Goal: Find specific page/section: Find specific page/section

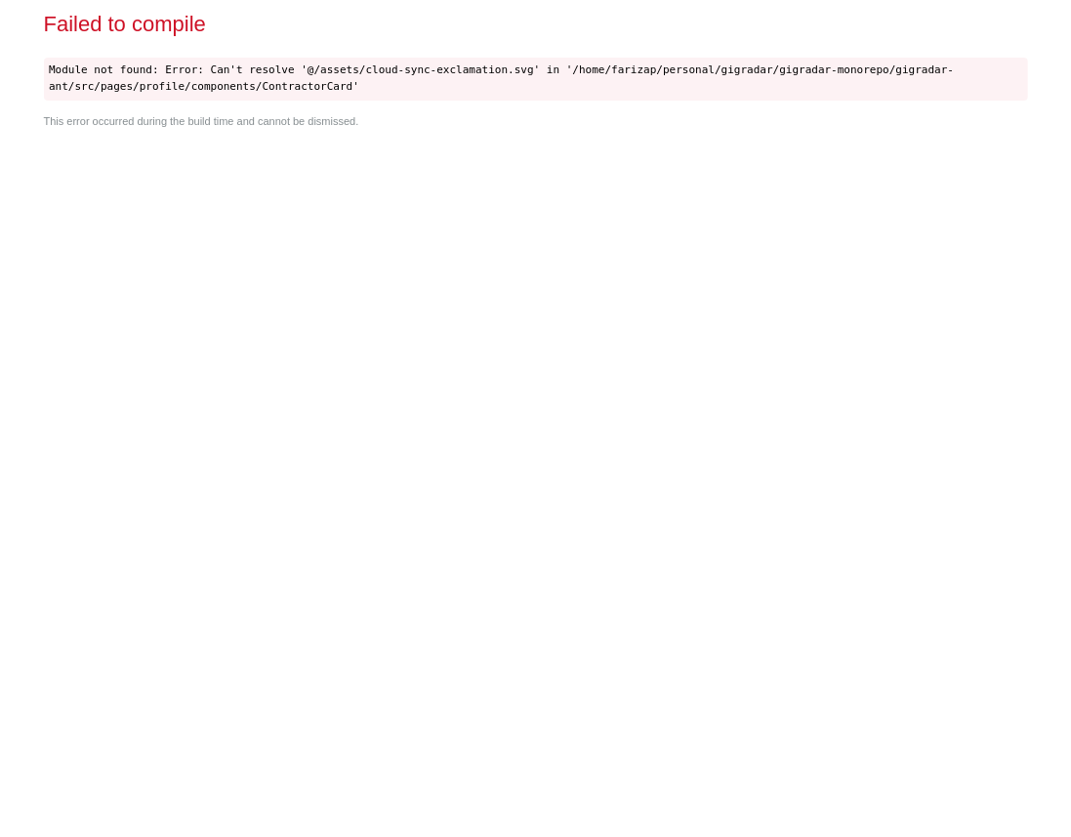
click at [775, 373] on div "Failed to compile Module not found: Error: Can't resolve '@/assets/cloud-sync-e…" at bounding box center [536, 418] width 1000 height 837
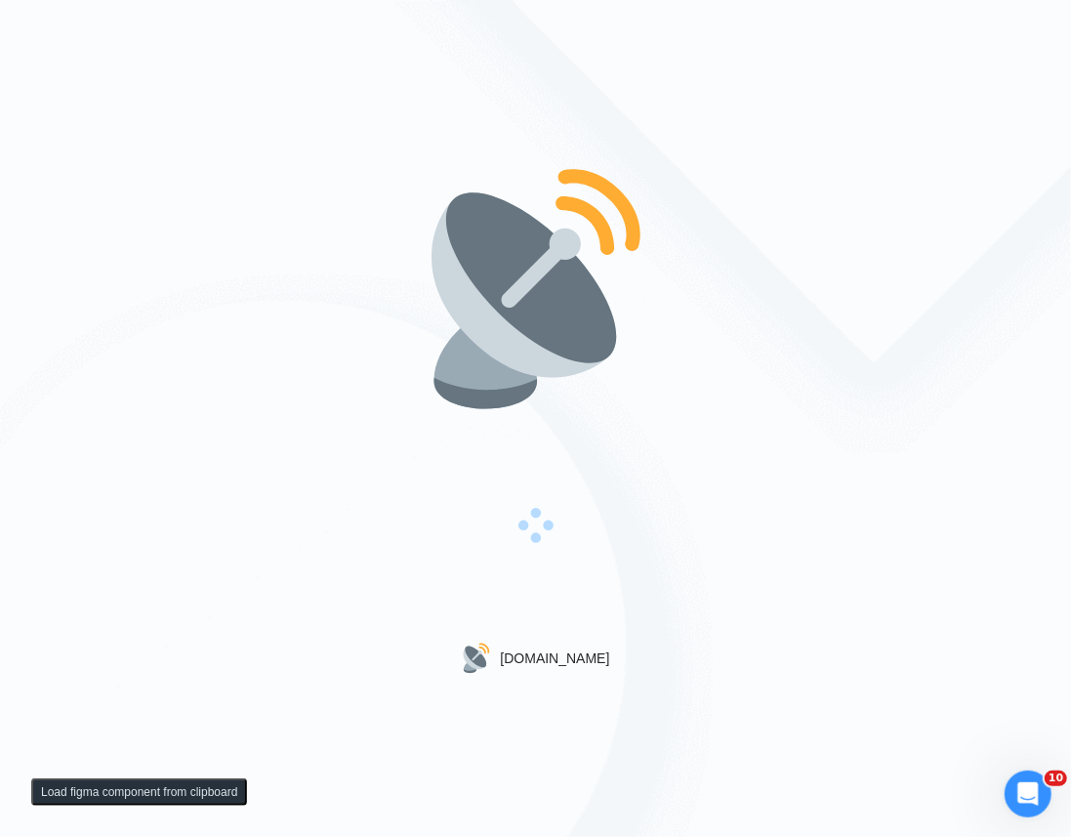
click at [713, 358] on div "[DOMAIN_NAME]" at bounding box center [535, 418] width 1071 height 837
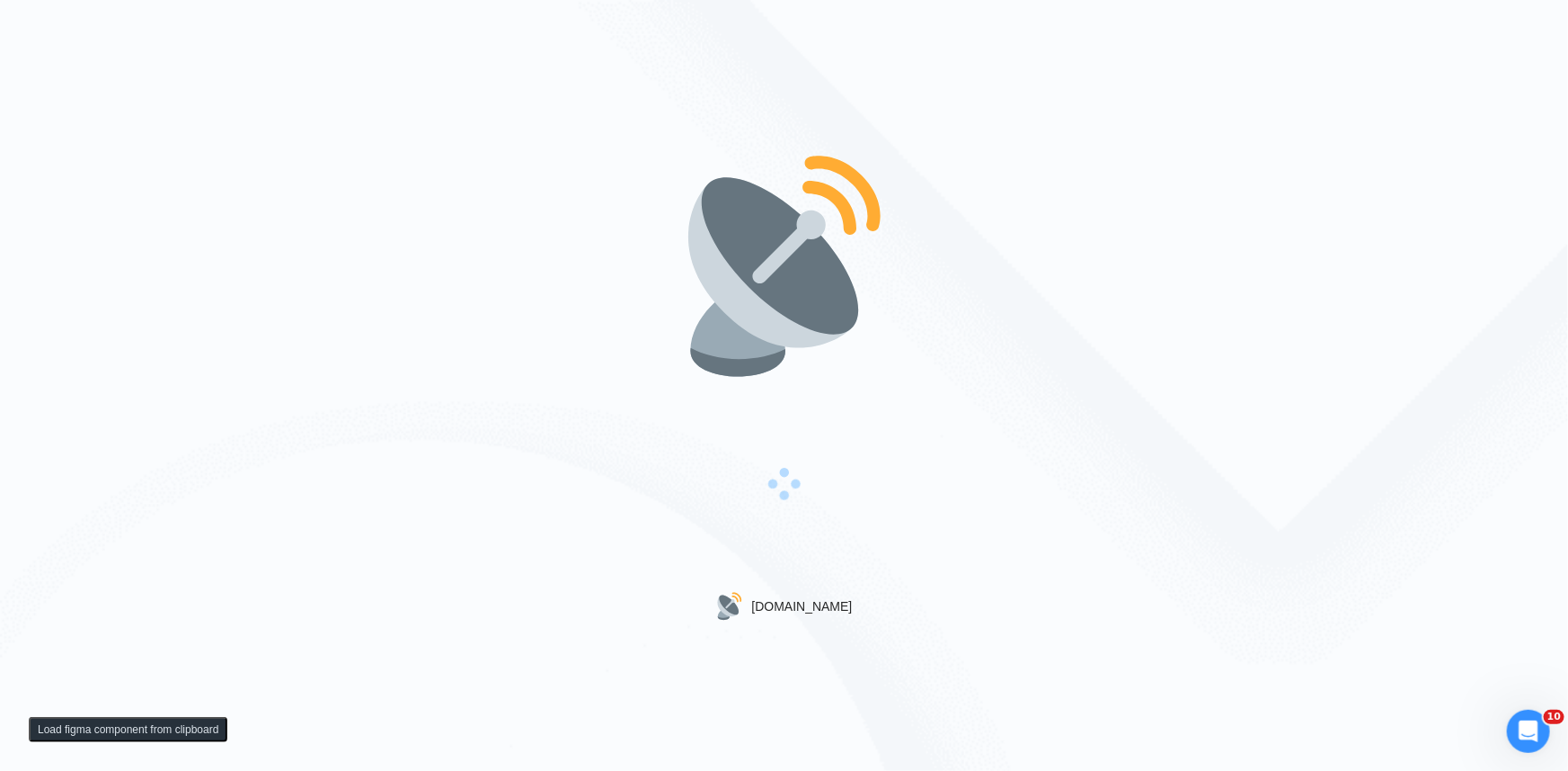
click at [672, 238] on img at bounding box center [784, 266] width 230 height 230
click at [439, 239] on div "[DOMAIN_NAME]" at bounding box center [784, 385] width 1568 height 771
click at [817, 403] on div at bounding box center [784, 486] width 205 height 210
click at [687, 169] on img at bounding box center [784, 266] width 230 height 230
click at [793, 184] on img at bounding box center [784, 266] width 230 height 230
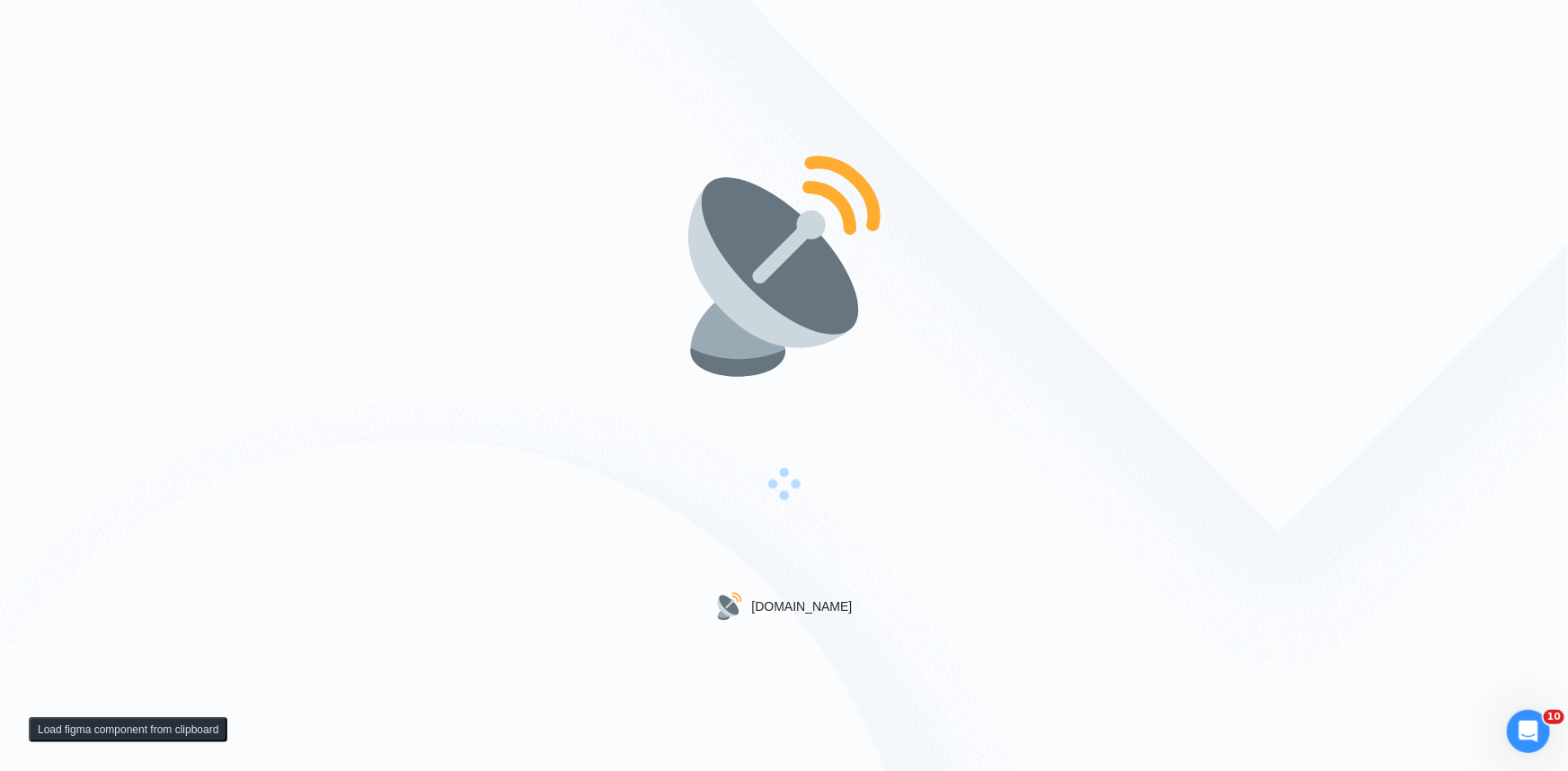
click at [800, 267] on img at bounding box center [784, 266] width 230 height 230
click at [970, 456] on div "[DOMAIN_NAME]" at bounding box center [784, 385] width 1568 height 771
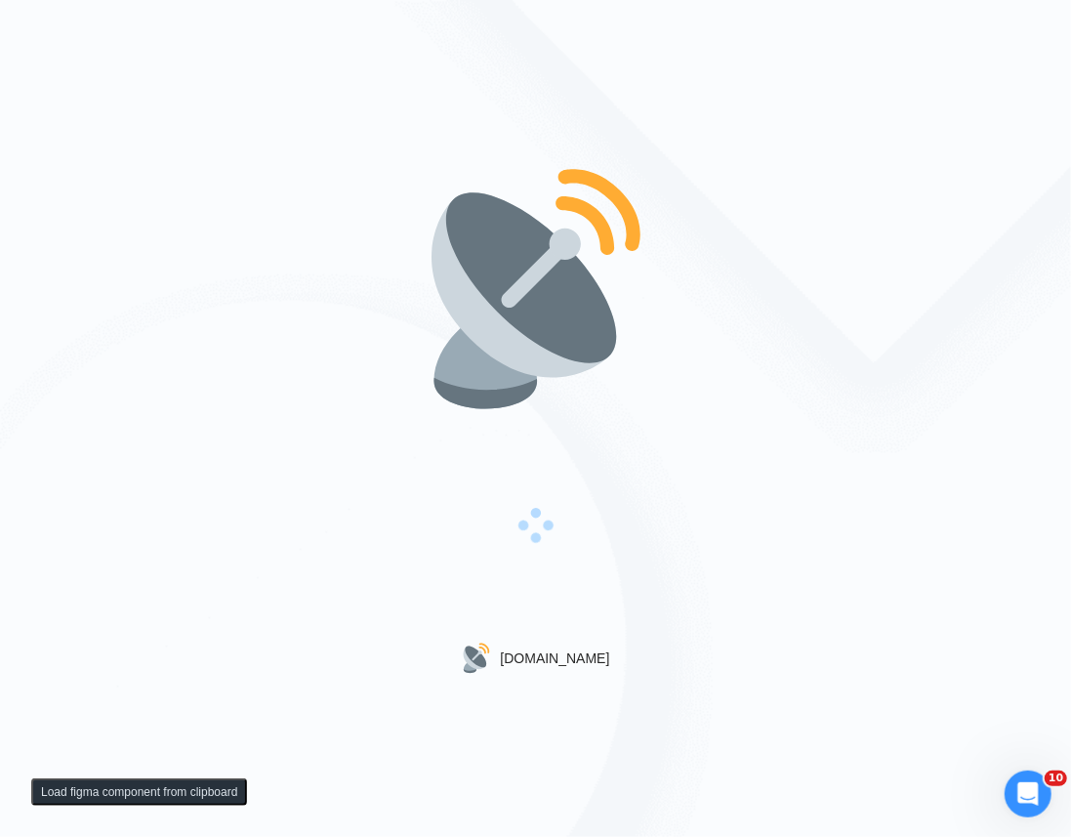
click at [429, 361] on img at bounding box center [536, 289] width 250 height 250
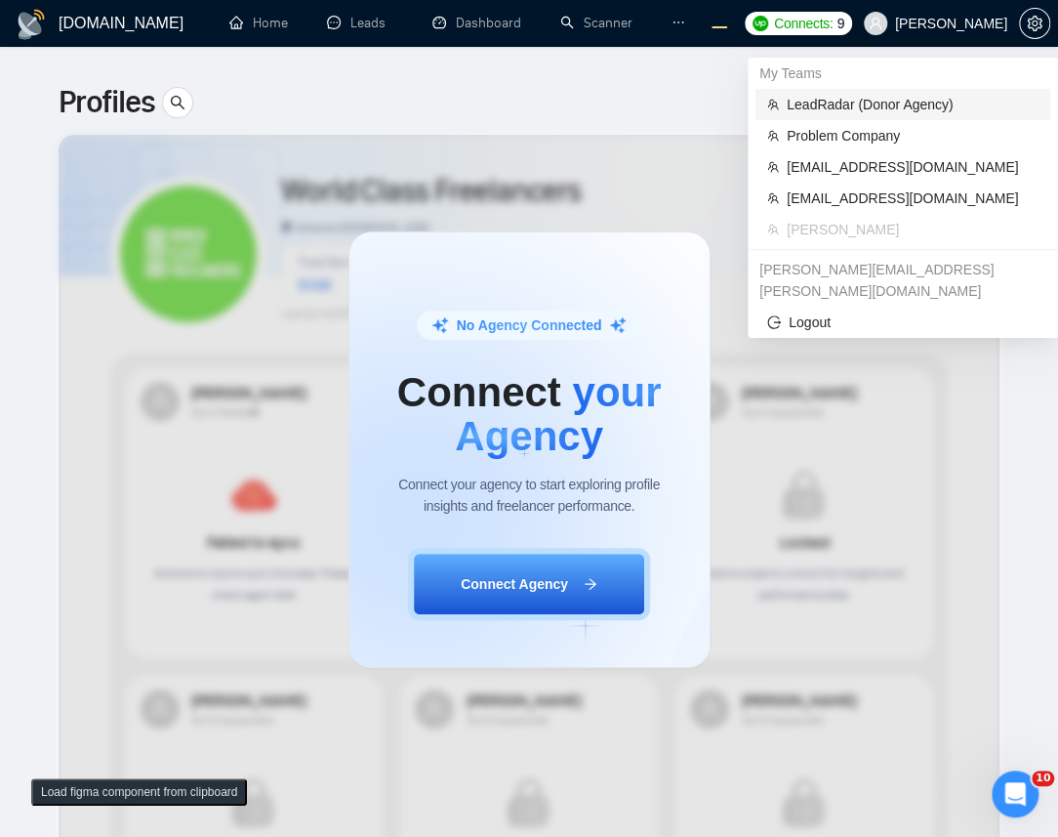
click at [878, 106] on span "LeadRadar (Donor Agency)" at bounding box center [913, 104] width 252 height 21
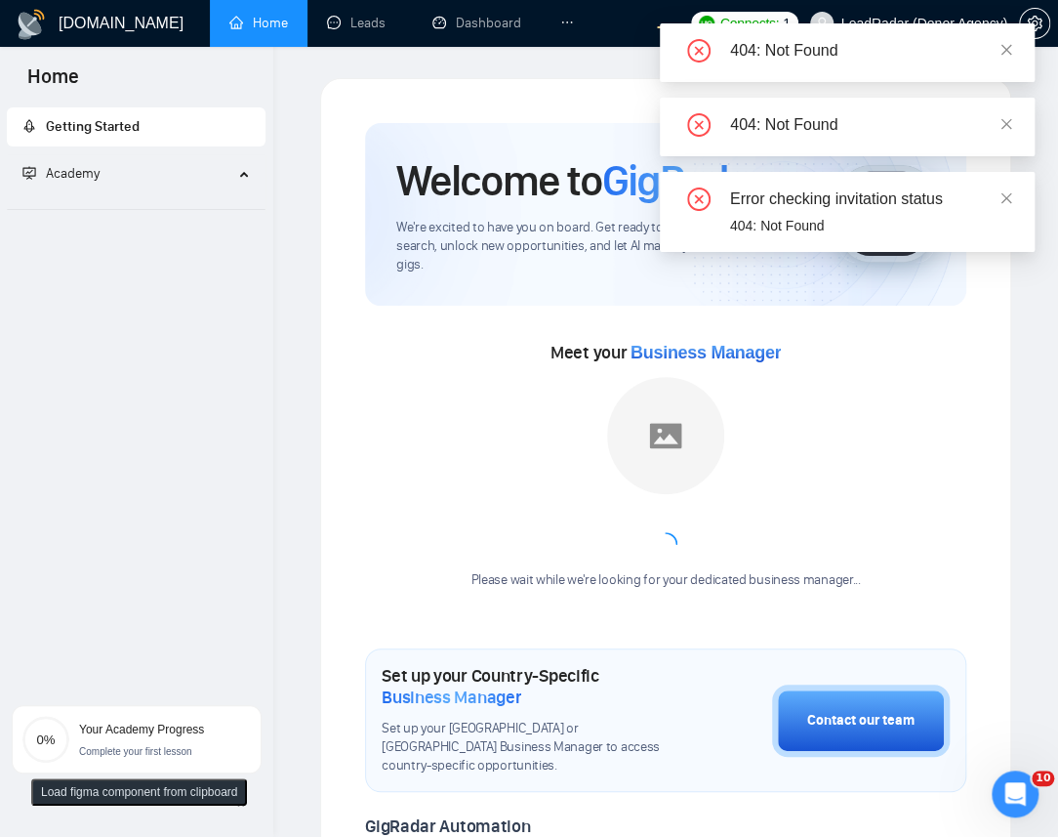
click at [560, 20] on icon "ellipsis" at bounding box center [567, 23] width 14 height 14
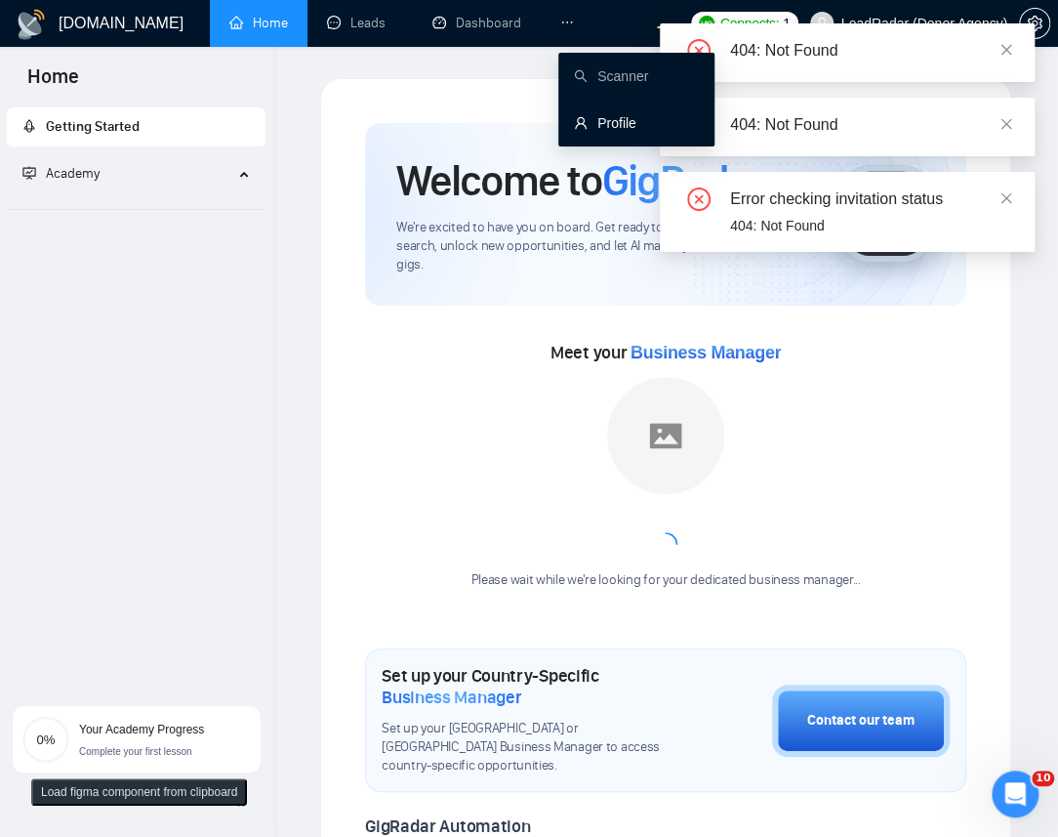
click at [592, 125] on link "Profile" at bounding box center [605, 123] width 62 height 16
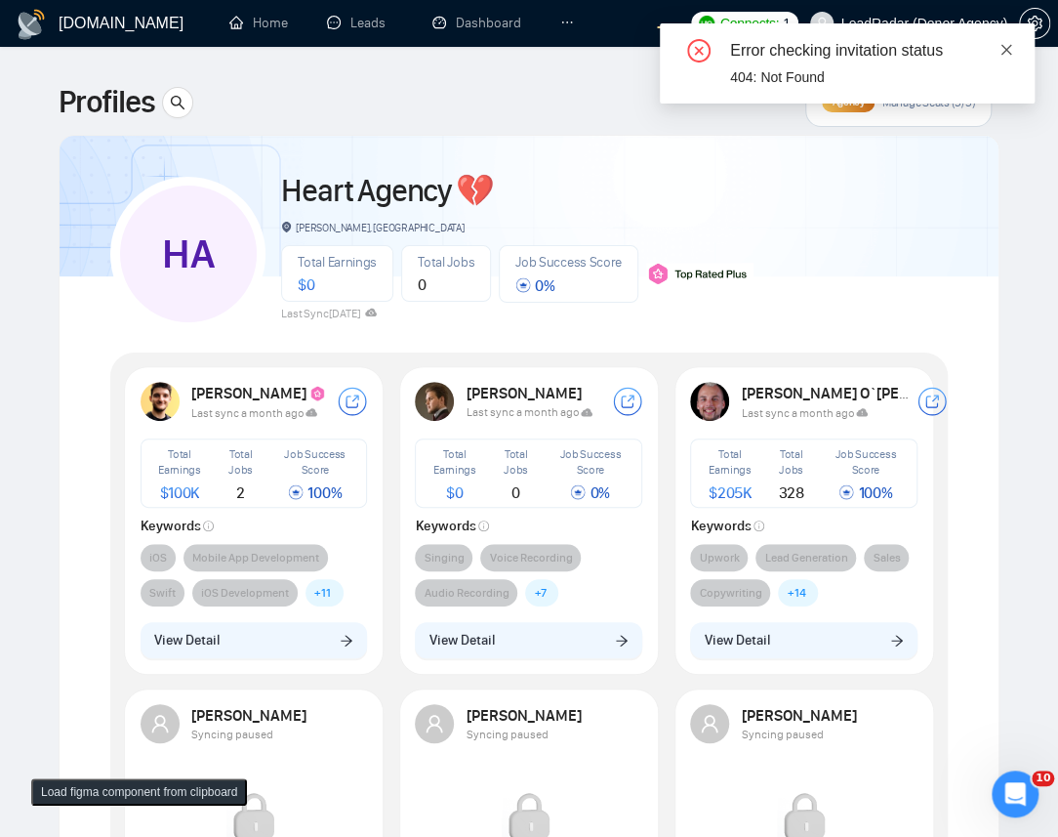
click at [1011, 45] on icon "close" at bounding box center [1007, 50] width 14 height 14
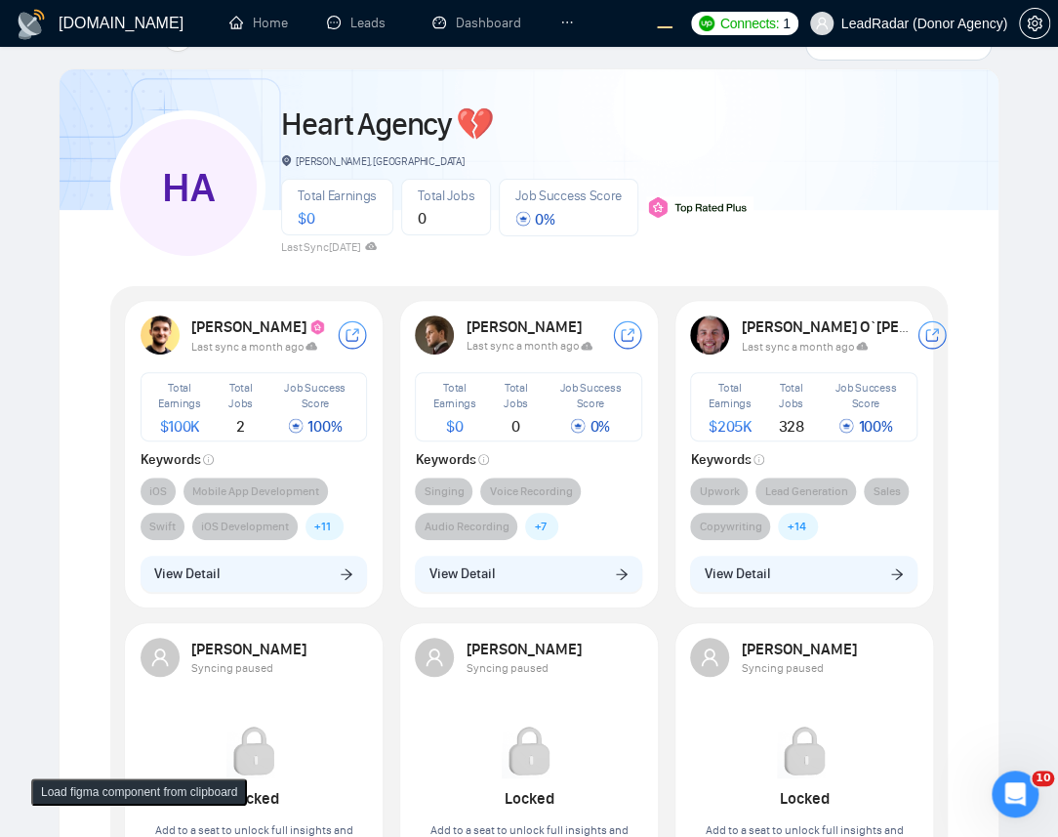
scroll to position [213, 0]
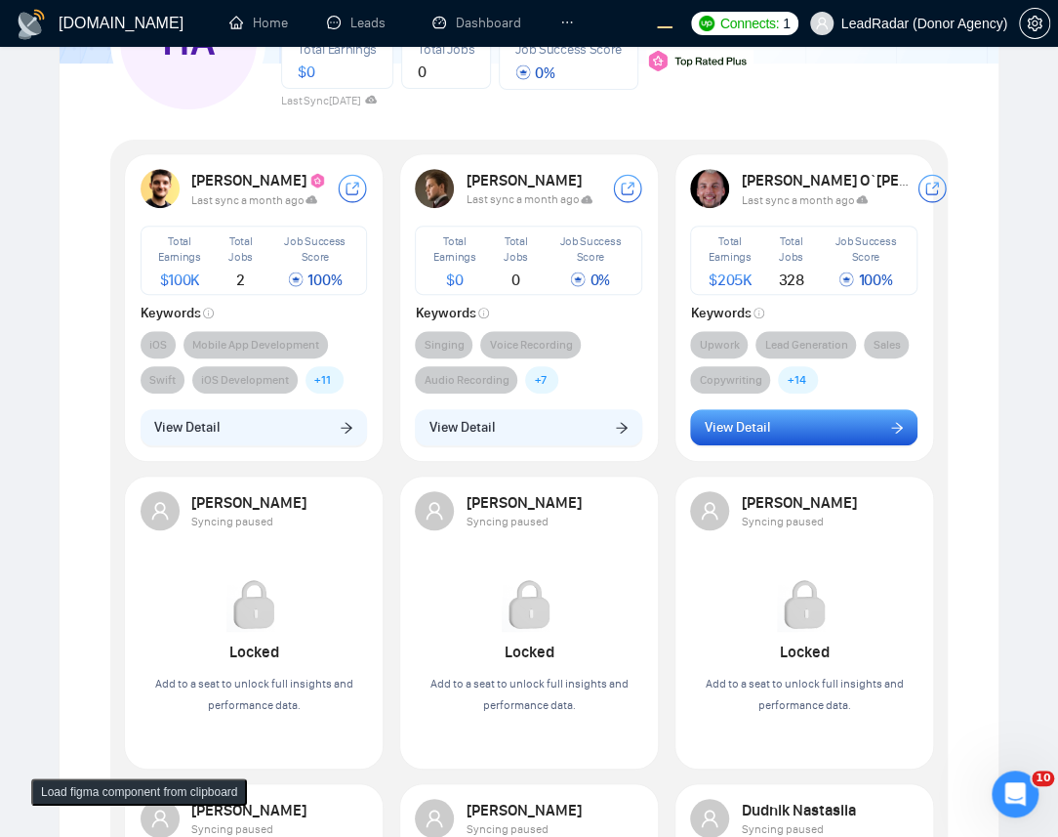
click at [774, 428] on button "View Detail" at bounding box center [803, 427] width 227 height 37
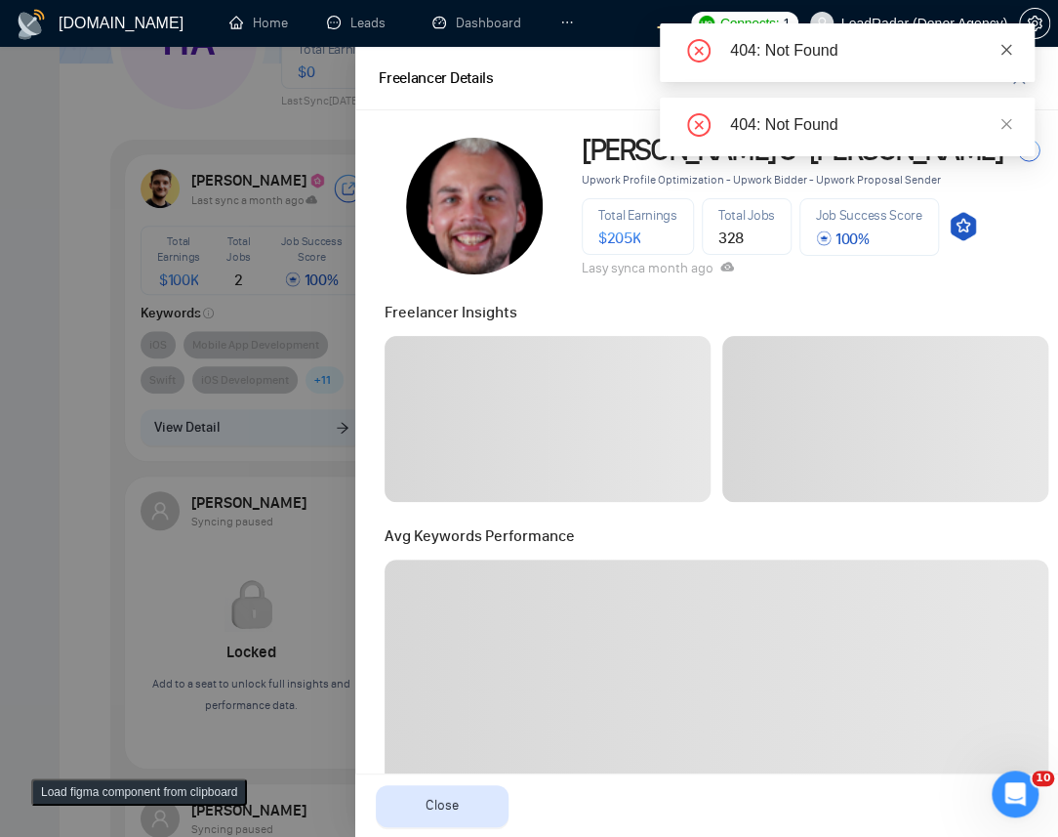
click at [1005, 50] on icon "close" at bounding box center [1007, 50] width 14 height 14
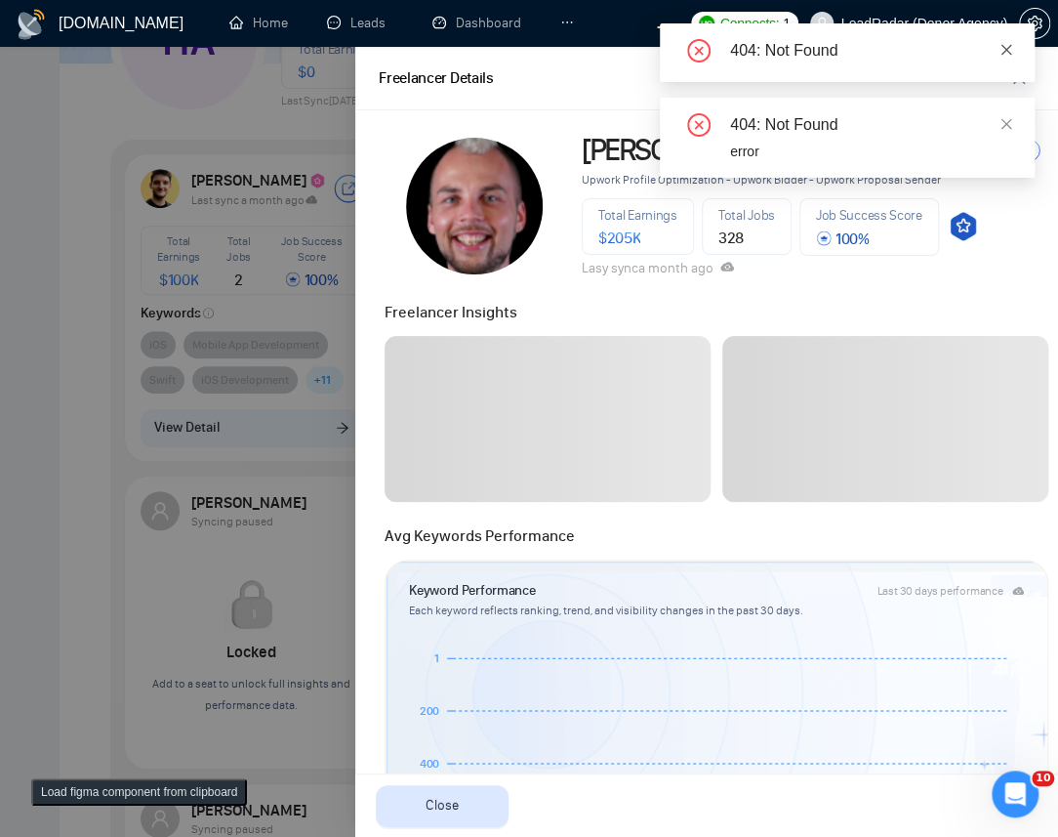
click at [1002, 46] on icon "close" at bounding box center [1006, 49] width 11 height 11
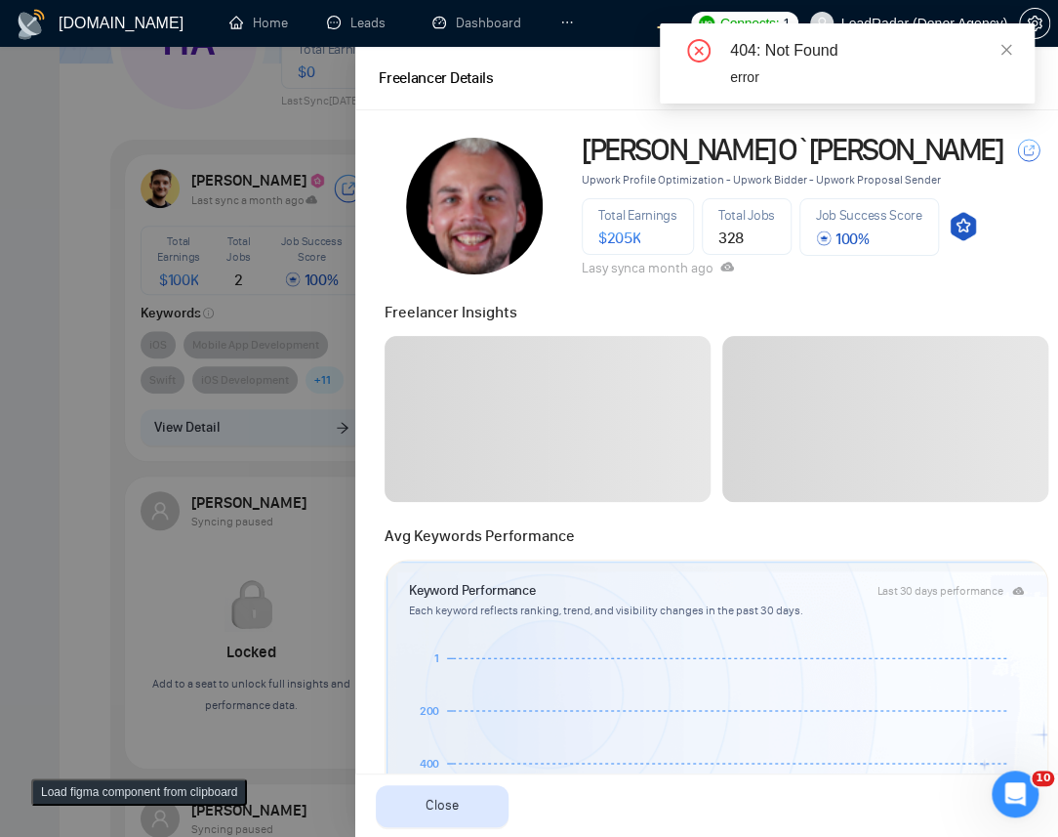
click at [1014, 48] on div "404: Not Found error" at bounding box center [847, 63] width 375 height 80
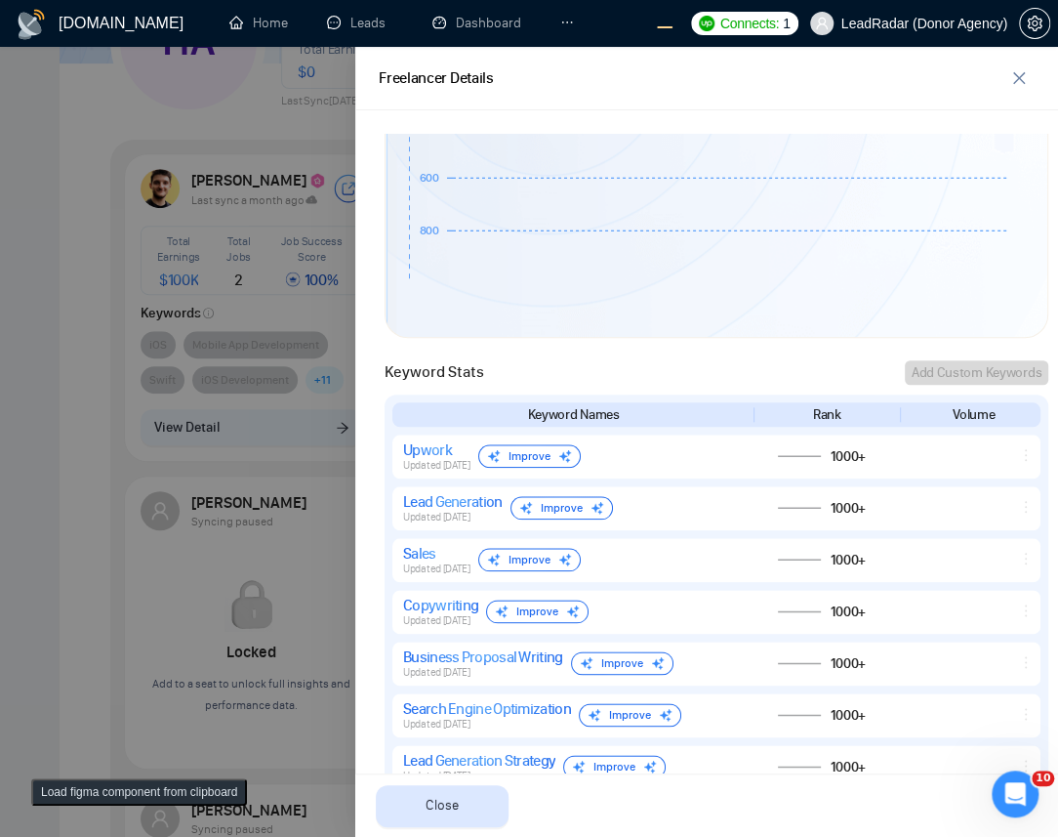
scroll to position [0, 0]
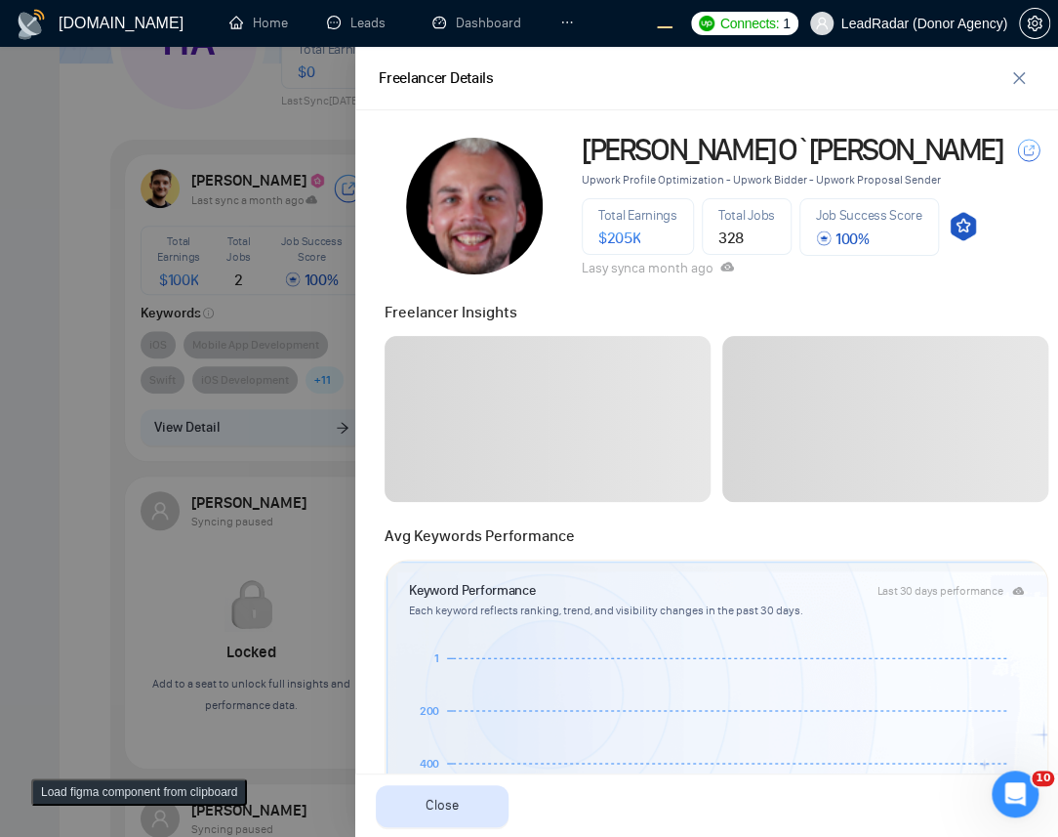
click at [76, 484] on div at bounding box center [529, 442] width 1058 height 790
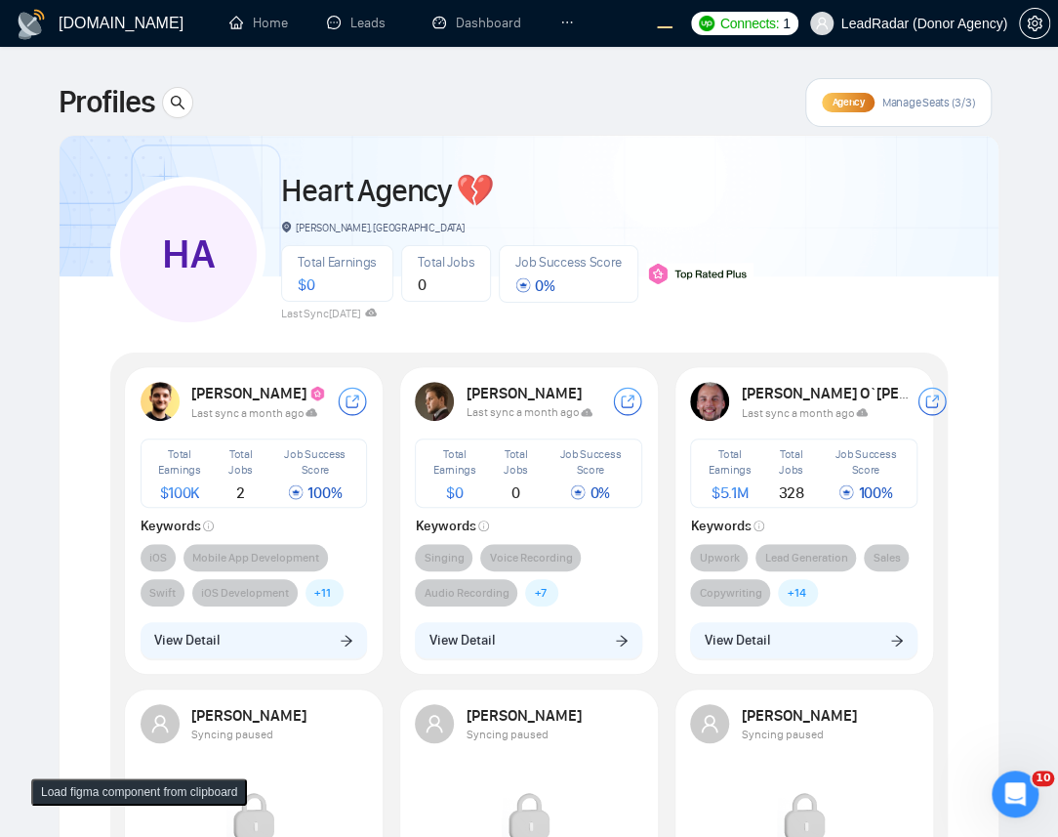
click at [919, 99] on span "Manage Seats (3/3)" at bounding box center [928, 103] width 93 height 16
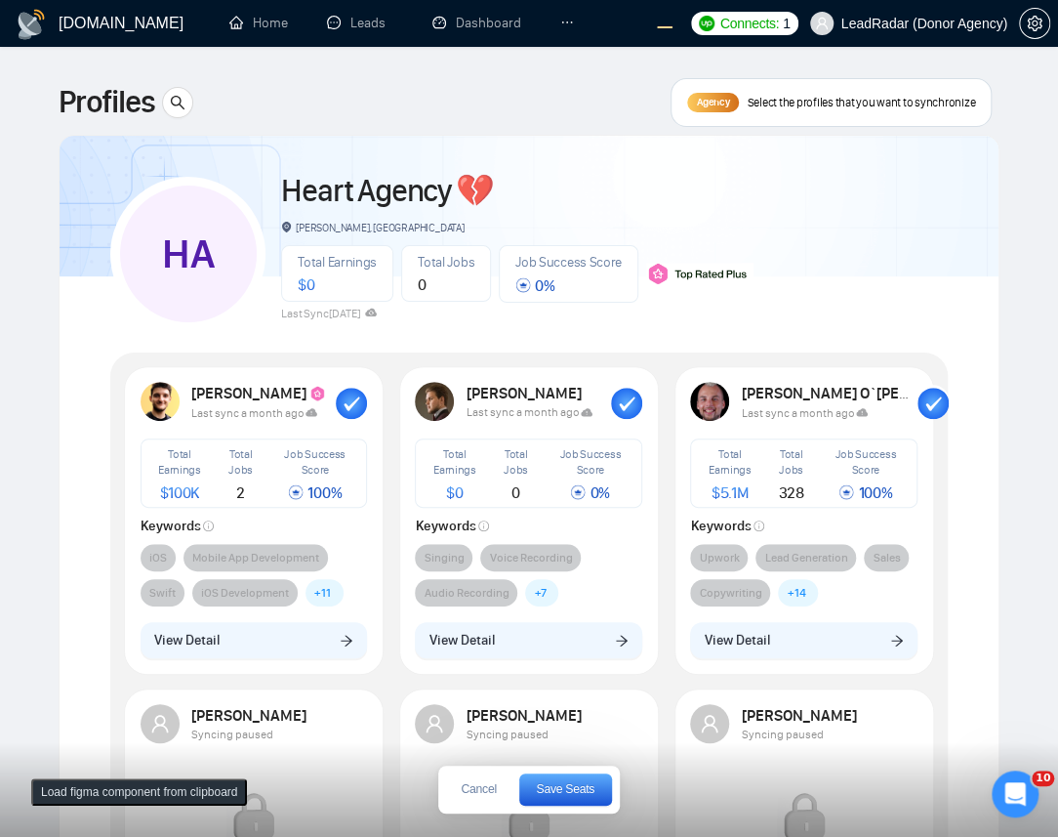
drag, startPoint x: 347, startPoint y: 405, endPoint x: 374, endPoint y: 404, distance: 27.3
click at [347, 405] on icon "button" at bounding box center [353, 403] width 16 height 14
click at [624, 402] on rect "button" at bounding box center [626, 403] width 31 height 31
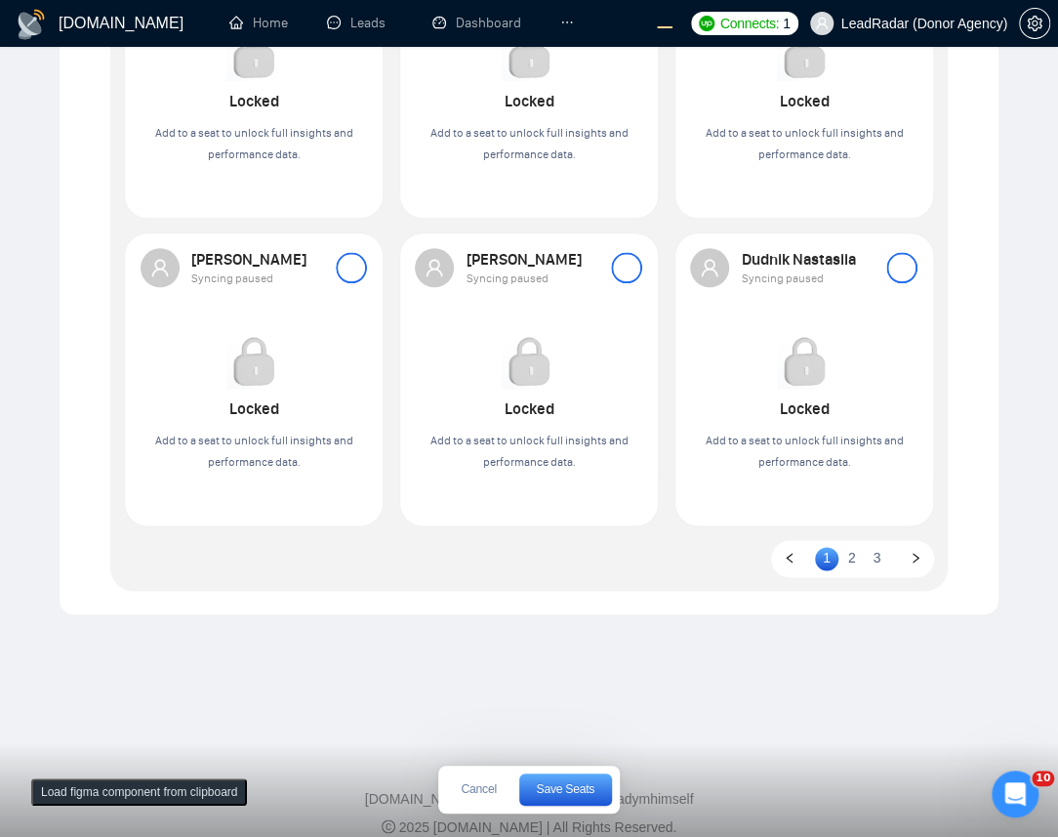
scroll to position [786, 0]
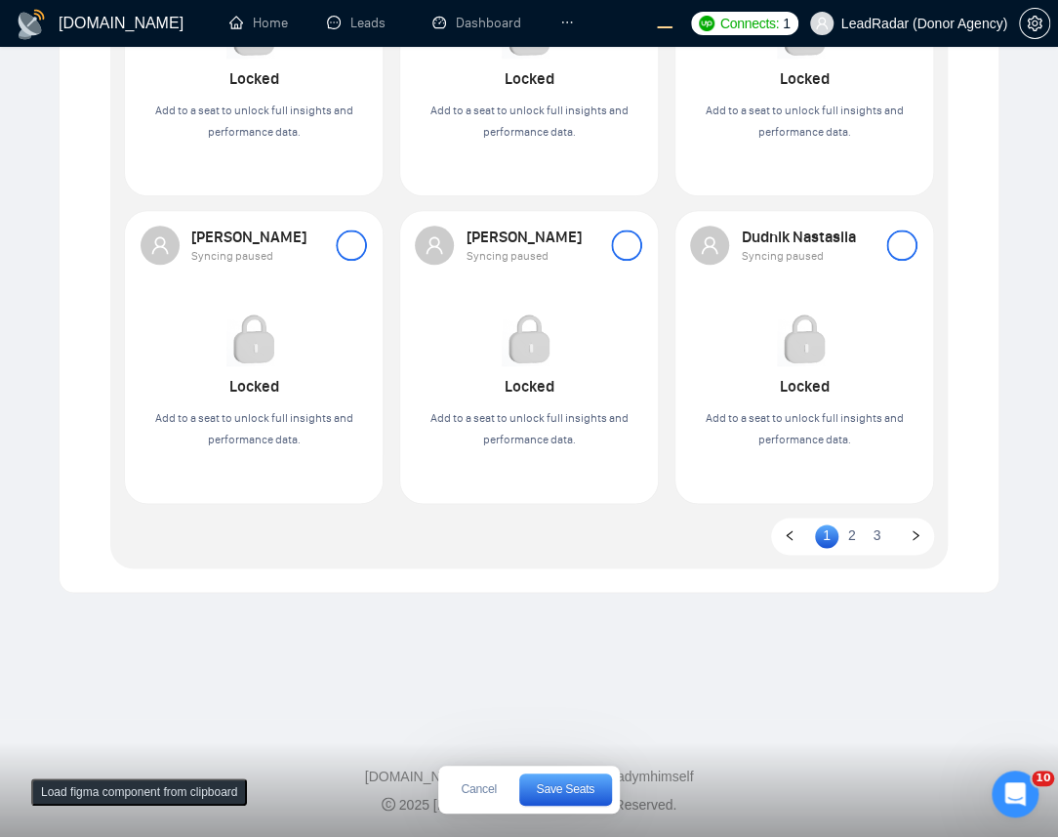
click at [898, 251] on div at bounding box center [901, 244] width 31 height 31
click at [631, 247] on div at bounding box center [626, 244] width 31 height 31
click at [553, 783] on span "Save Seats" at bounding box center [565, 789] width 59 height 12
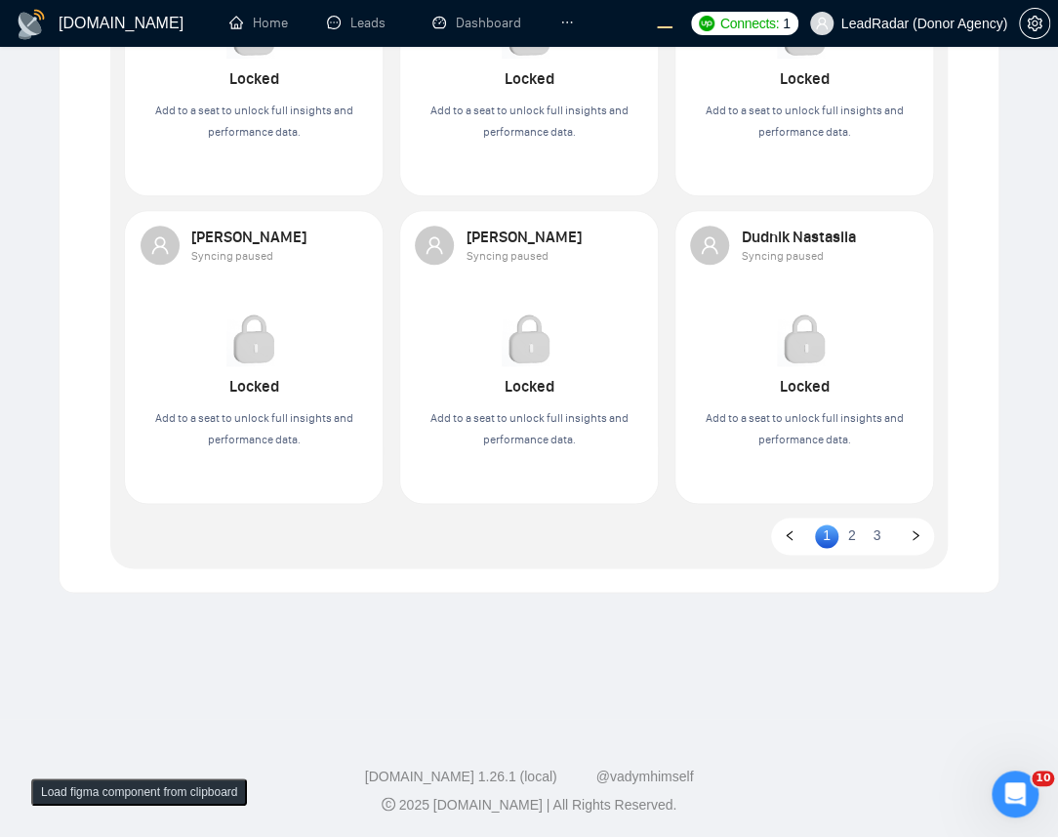
scroll to position [40, 0]
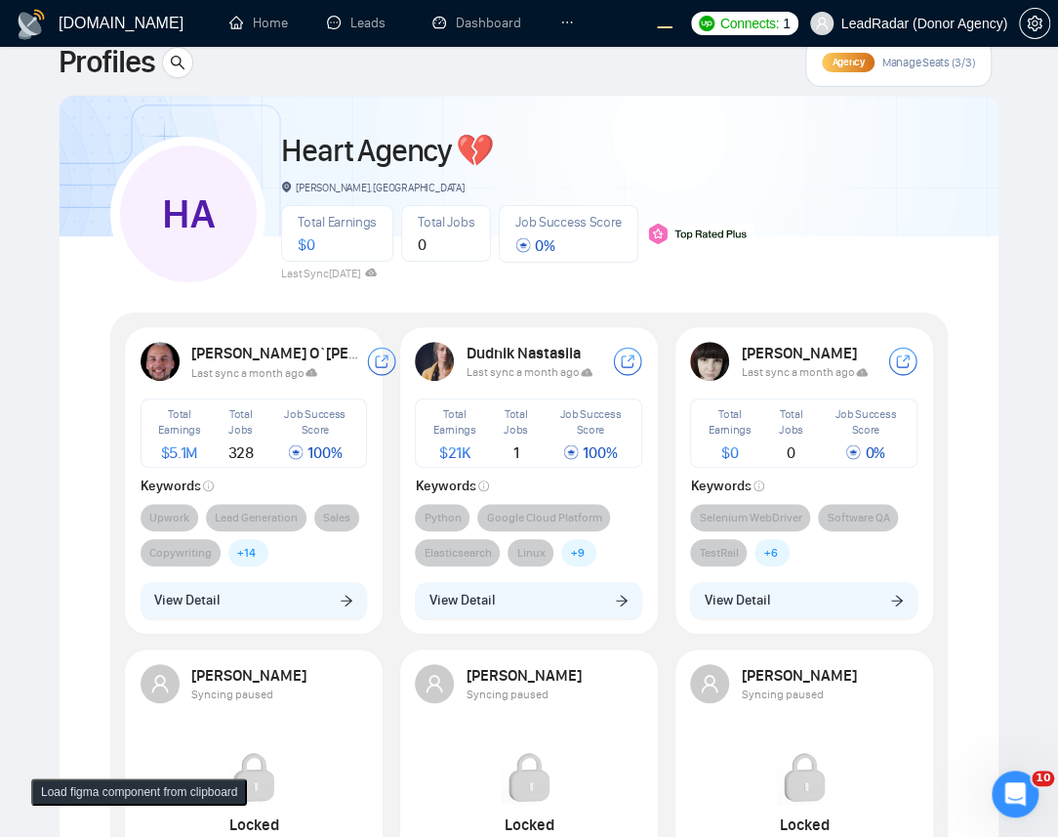
click at [535, 352] on strong "Dudnik Nastasiia" at bounding box center [524, 353] width 117 height 19
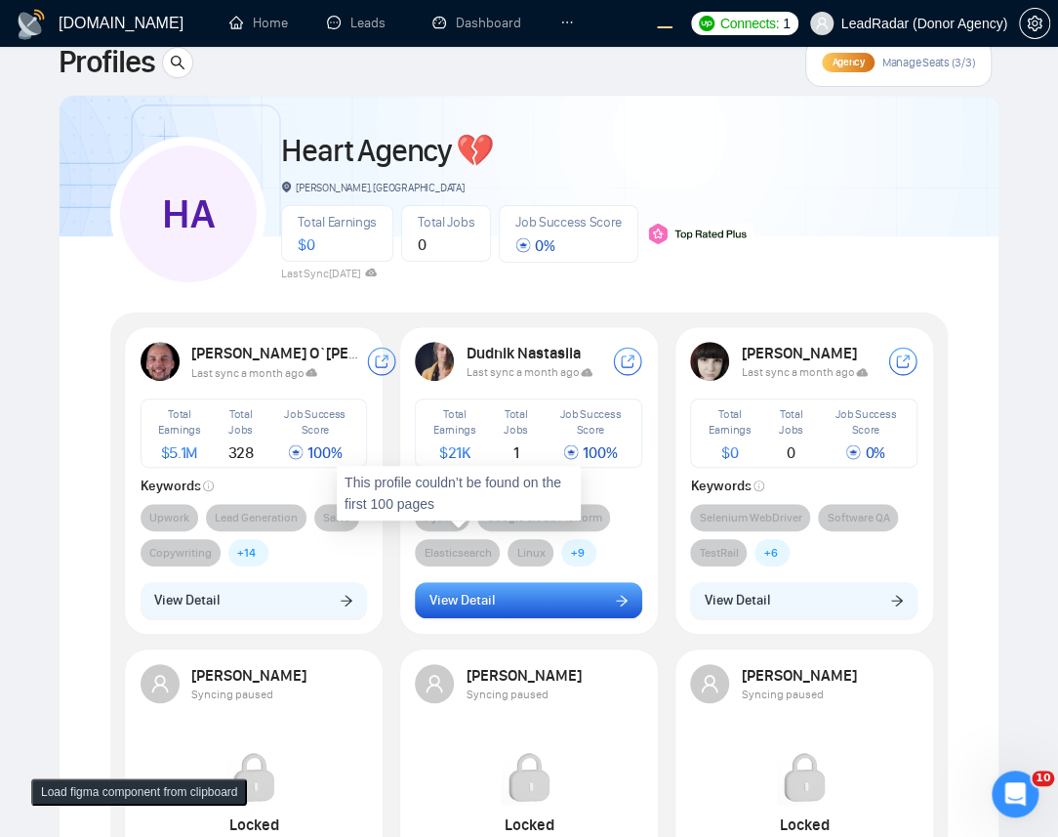
click at [488, 599] on span "View Detail" at bounding box center [461, 600] width 65 height 21
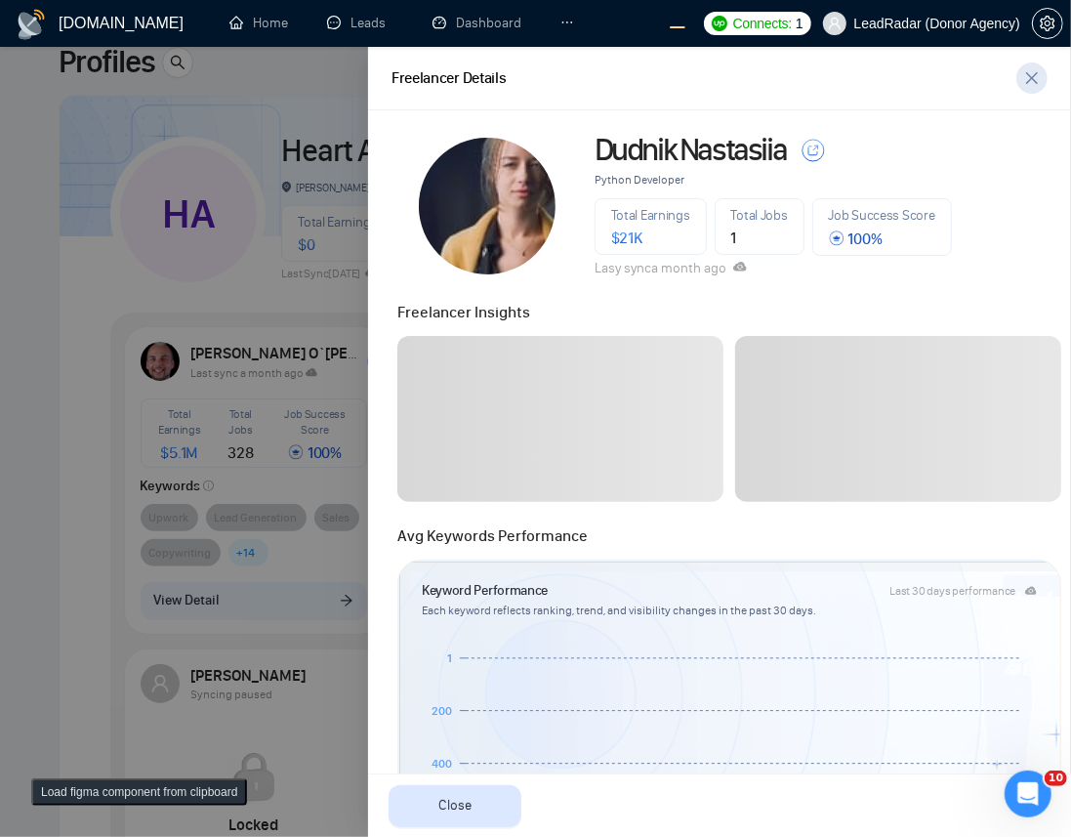
click at [1028, 76] on icon "close" at bounding box center [1032, 78] width 16 height 16
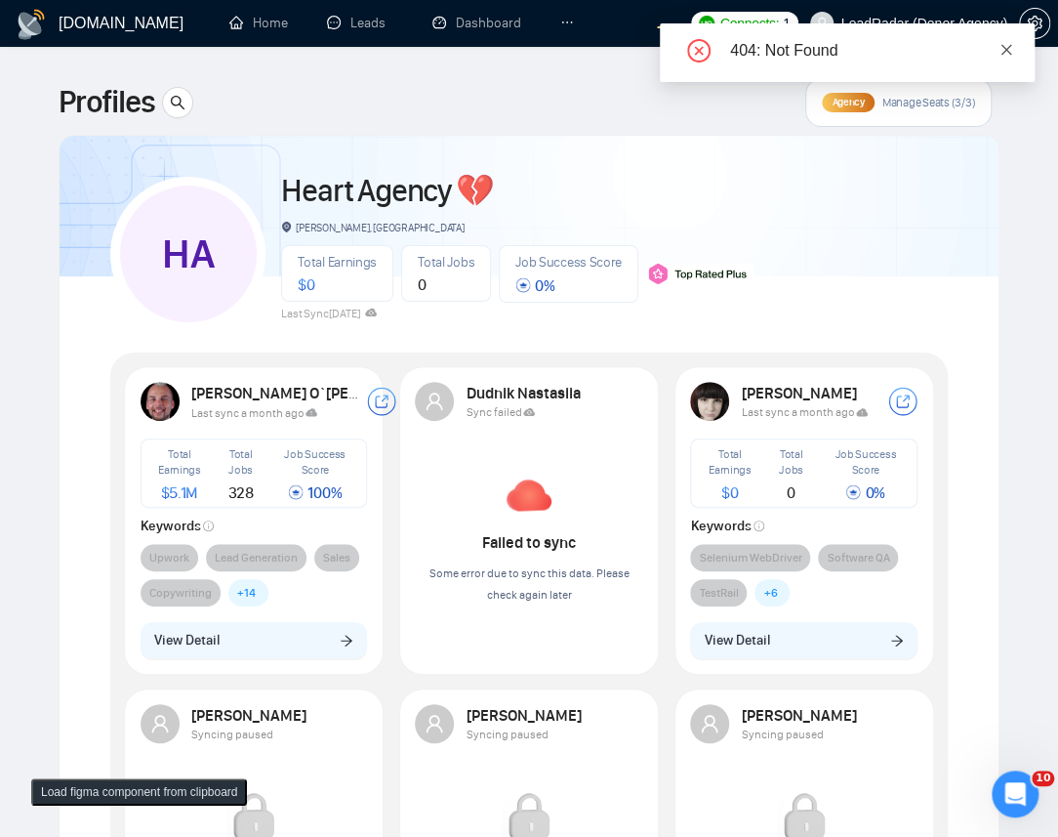
click at [1005, 52] on icon "close" at bounding box center [1007, 50] width 14 height 14
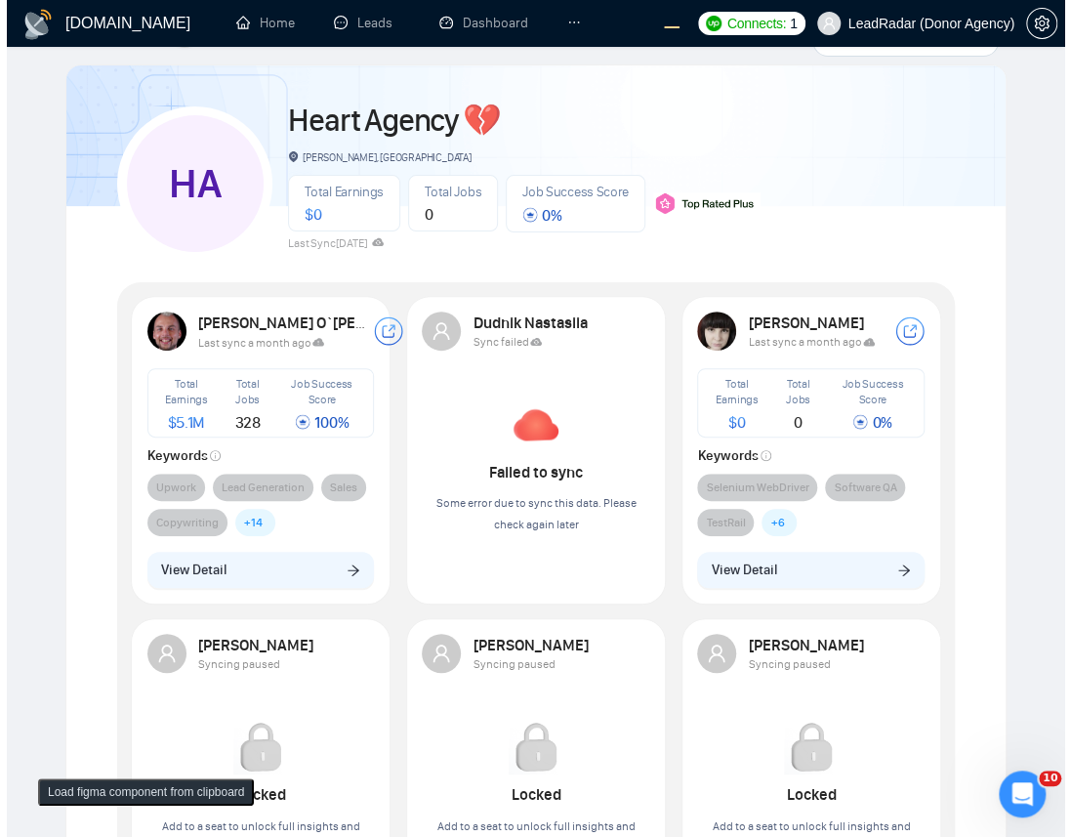
scroll to position [106, 0]
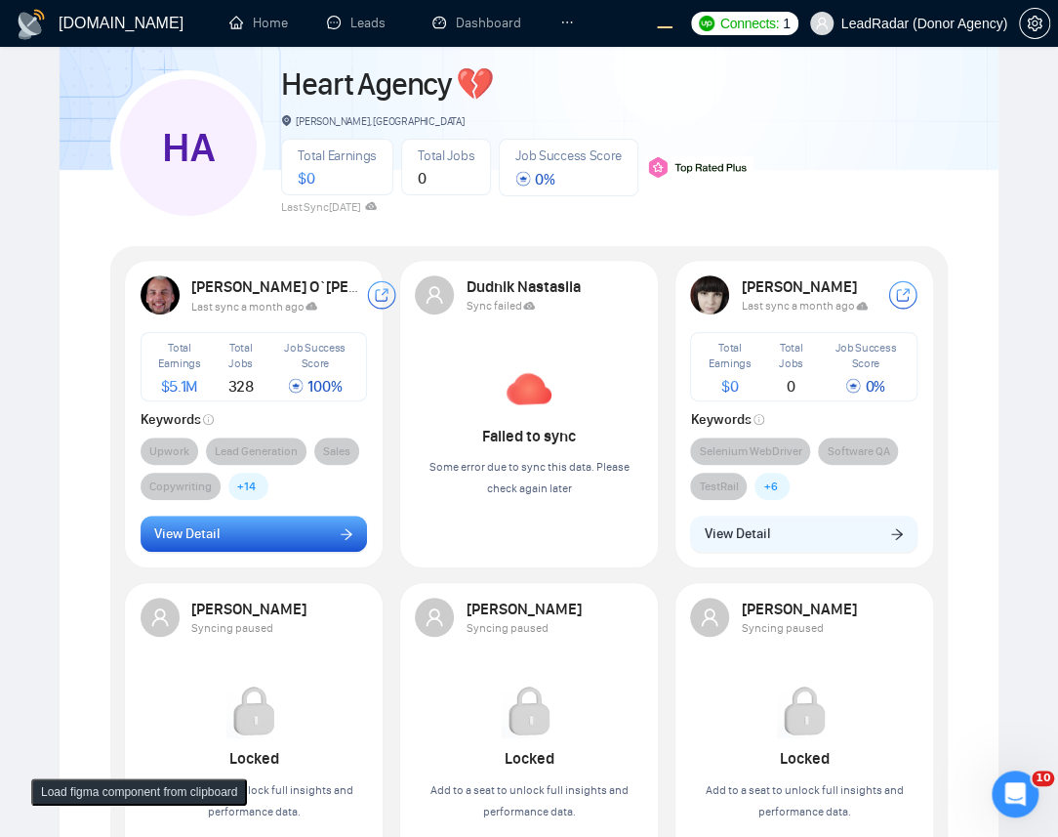
click at [266, 527] on button "View Detail" at bounding box center [254, 533] width 227 height 37
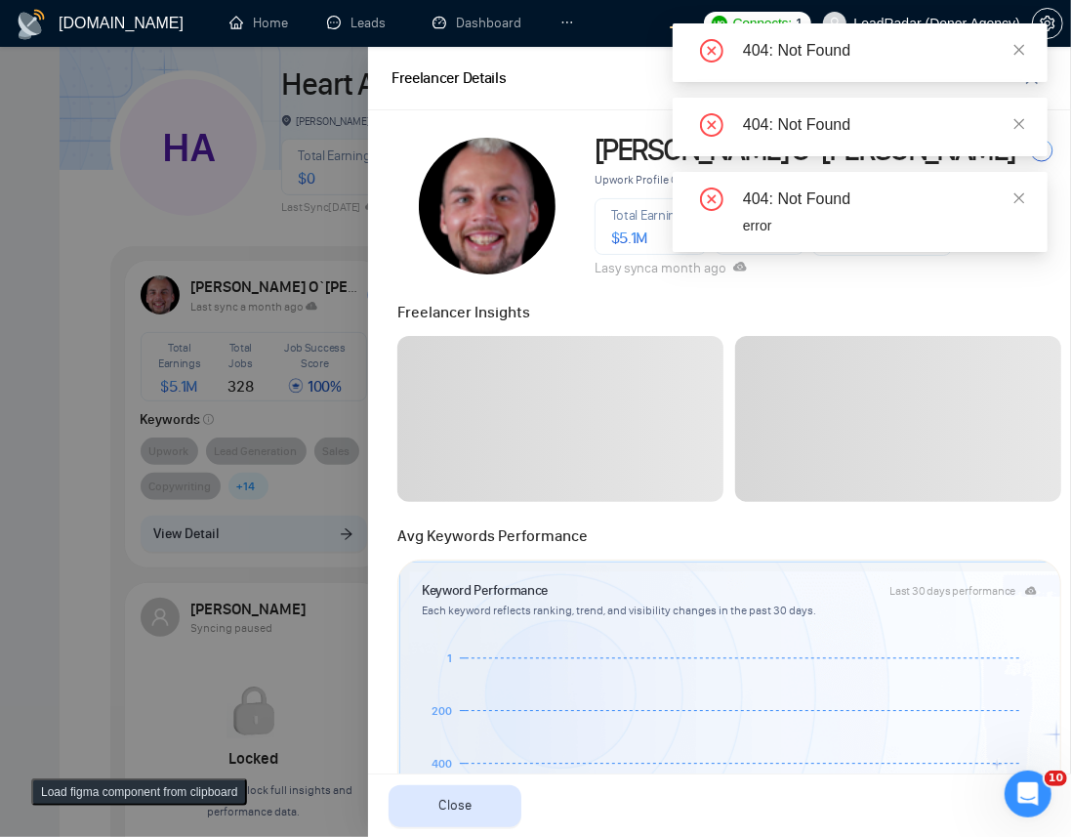
scroll to position [213, 0]
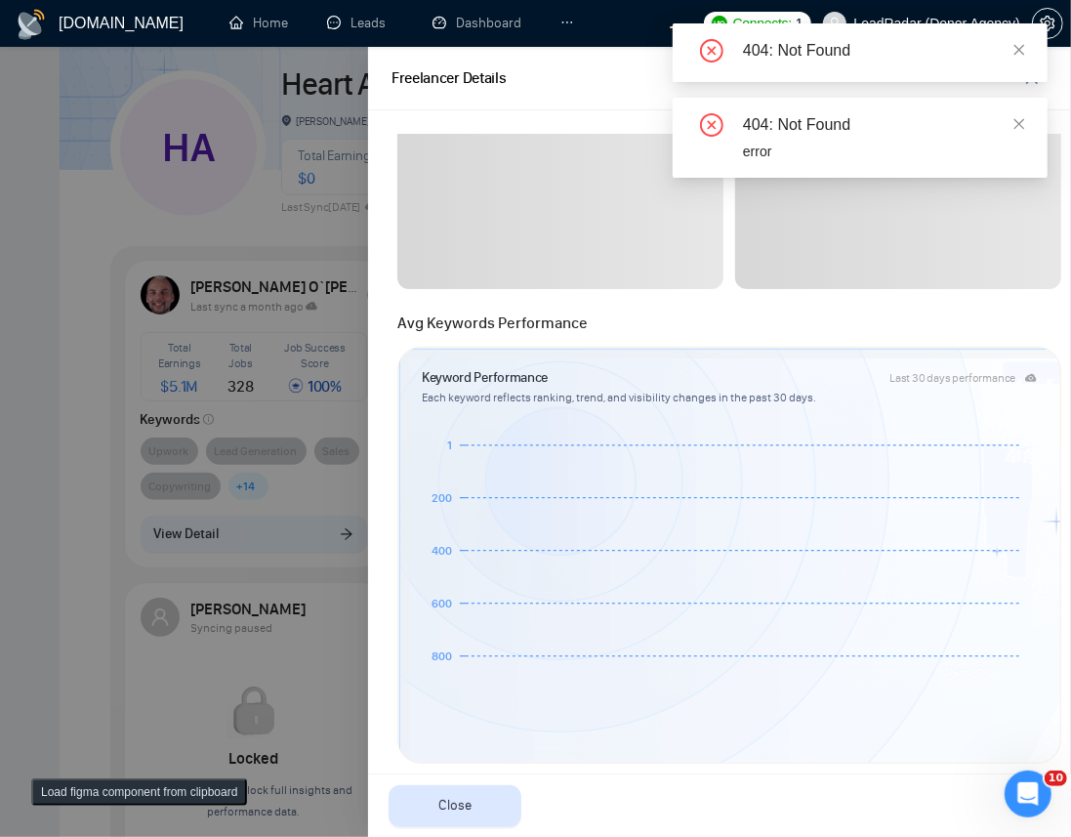
click at [1022, 208] on span at bounding box center [898, 206] width 326 height 166
click at [1008, 121] on div "404: Not Found" at bounding box center [883, 124] width 281 height 23
click at [1022, 115] on link at bounding box center [1019, 123] width 14 height 21
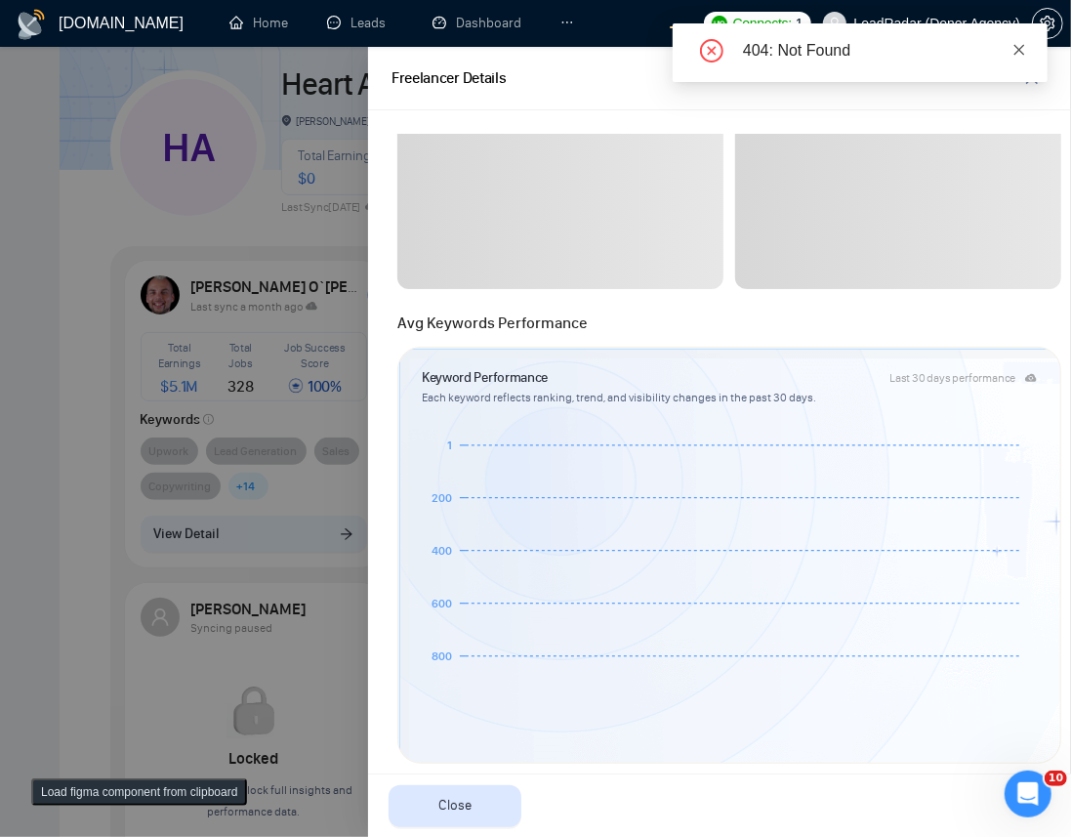
click at [1020, 52] on icon "close" at bounding box center [1019, 50] width 14 height 14
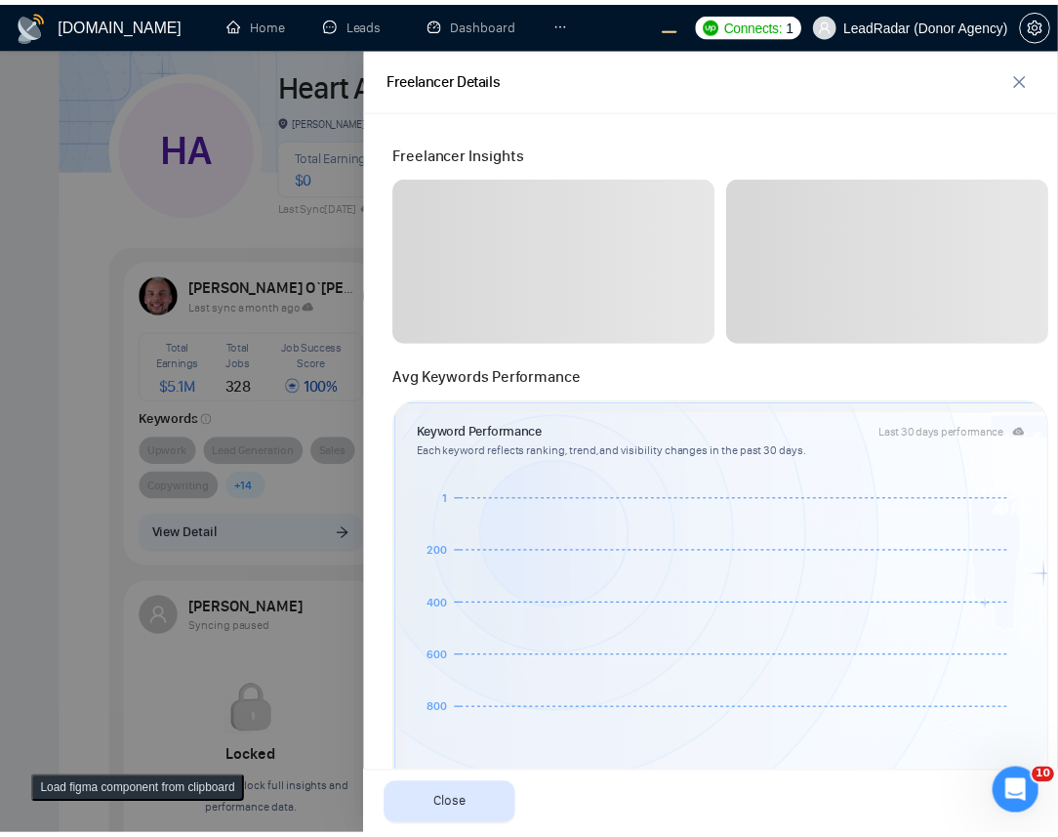
scroll to position [0, 0]
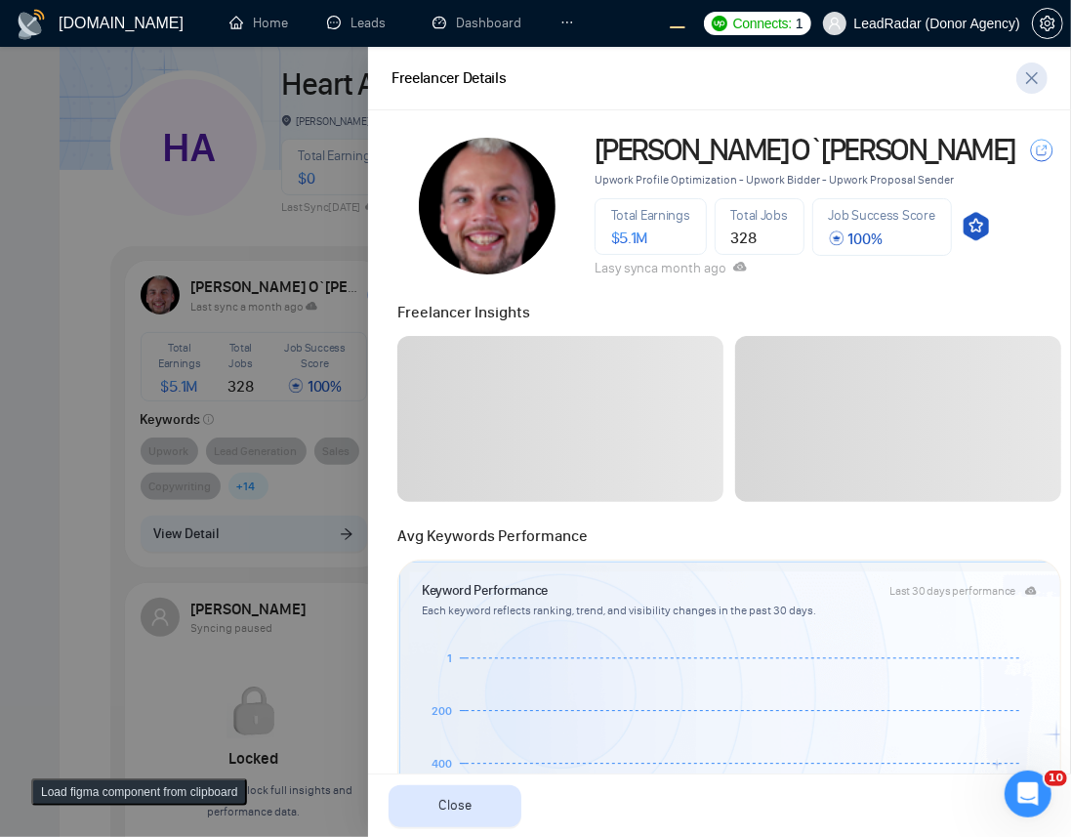
click at [1033, 75] on icon "close" at bounding box center [1032, 78] width 16 height 16
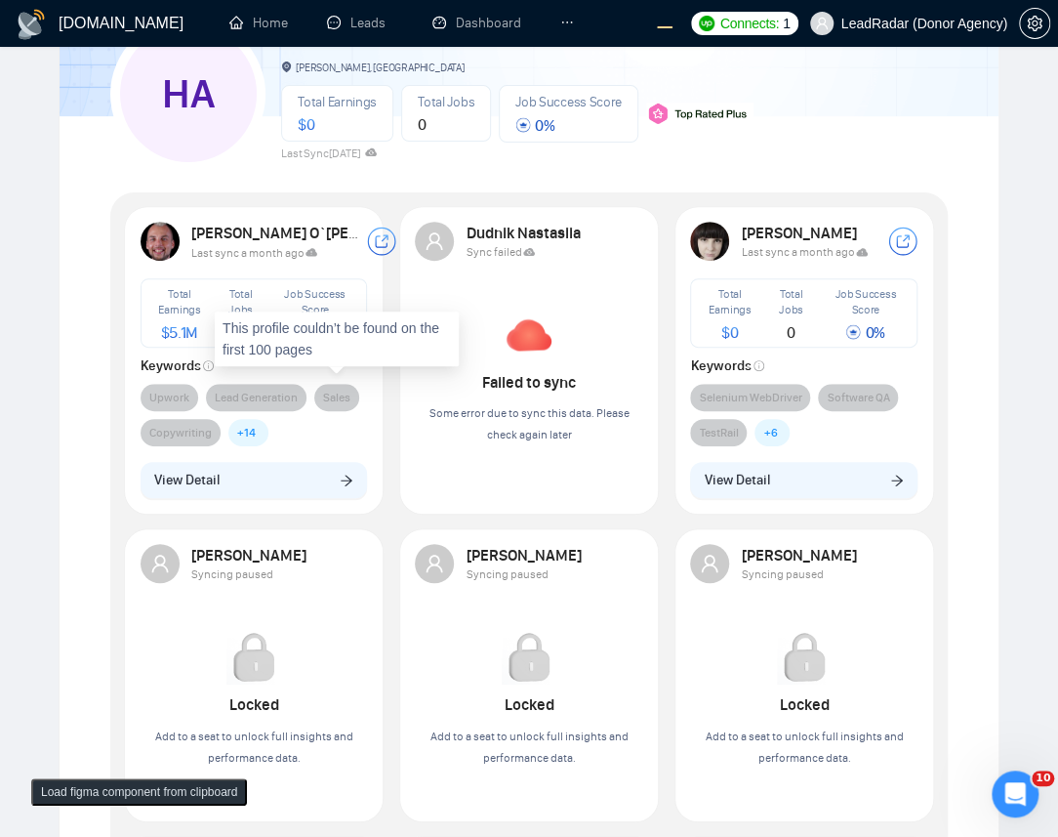
scroll to position [213, 0]
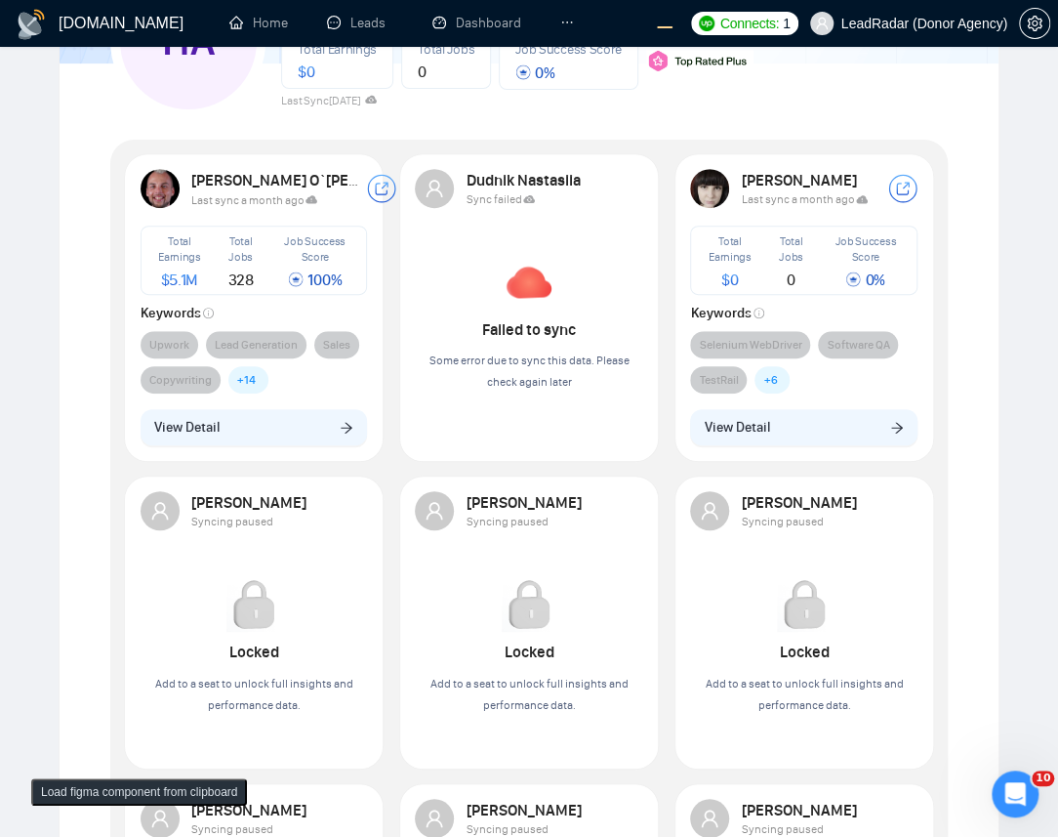
click at [976, 217] on div "HA Heart Agency 💔 Boardman, United States Total Earnings $ 0 Total Jobs 0 Job S…" at bounding box center [529, 544] width 941 height 1244
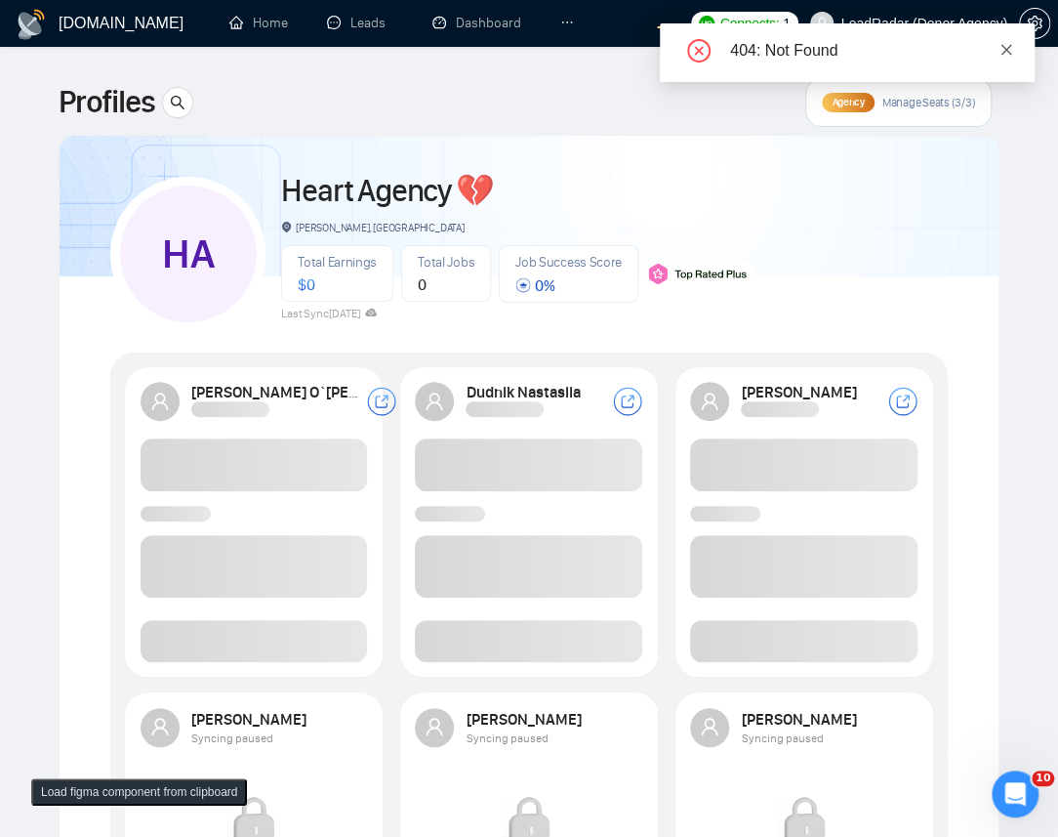
click at [1005, 40] on link at bounding box center [1007, 49] width 14 height 21
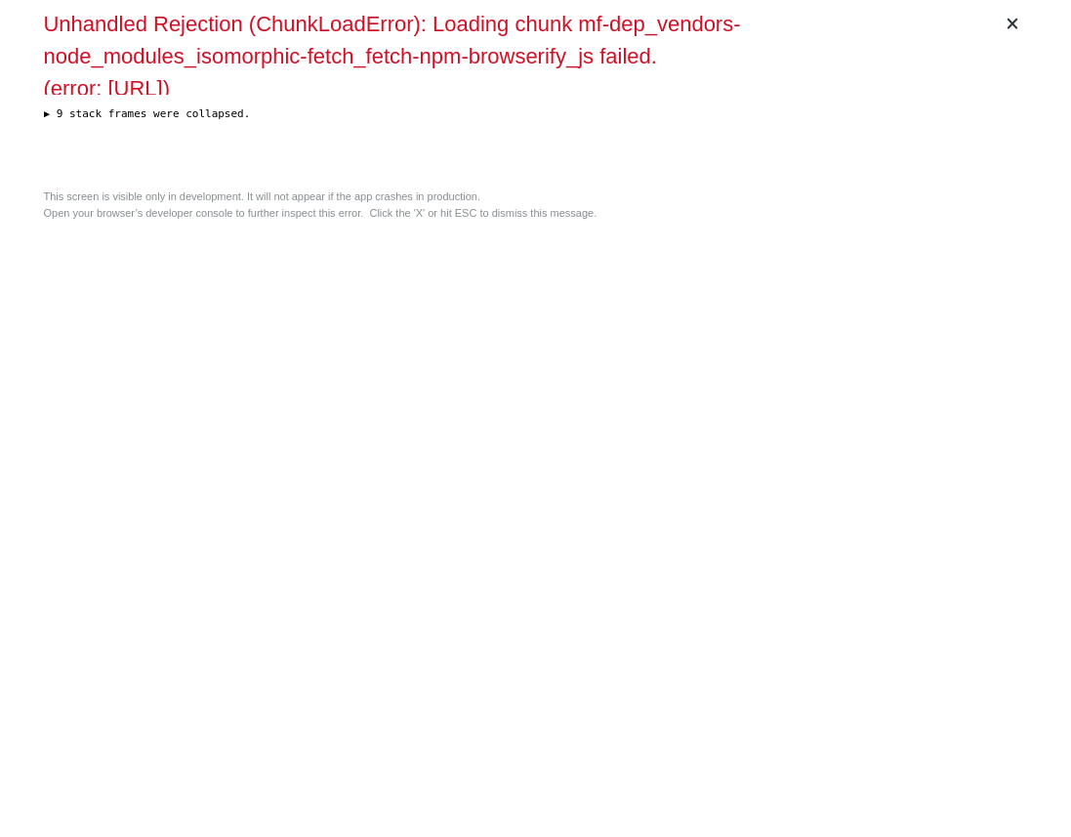
click at [473, 221] on div "This screen is visible only in development. It will not appear if the app crash…" at bounding box center [536, 204] width 984 height 32
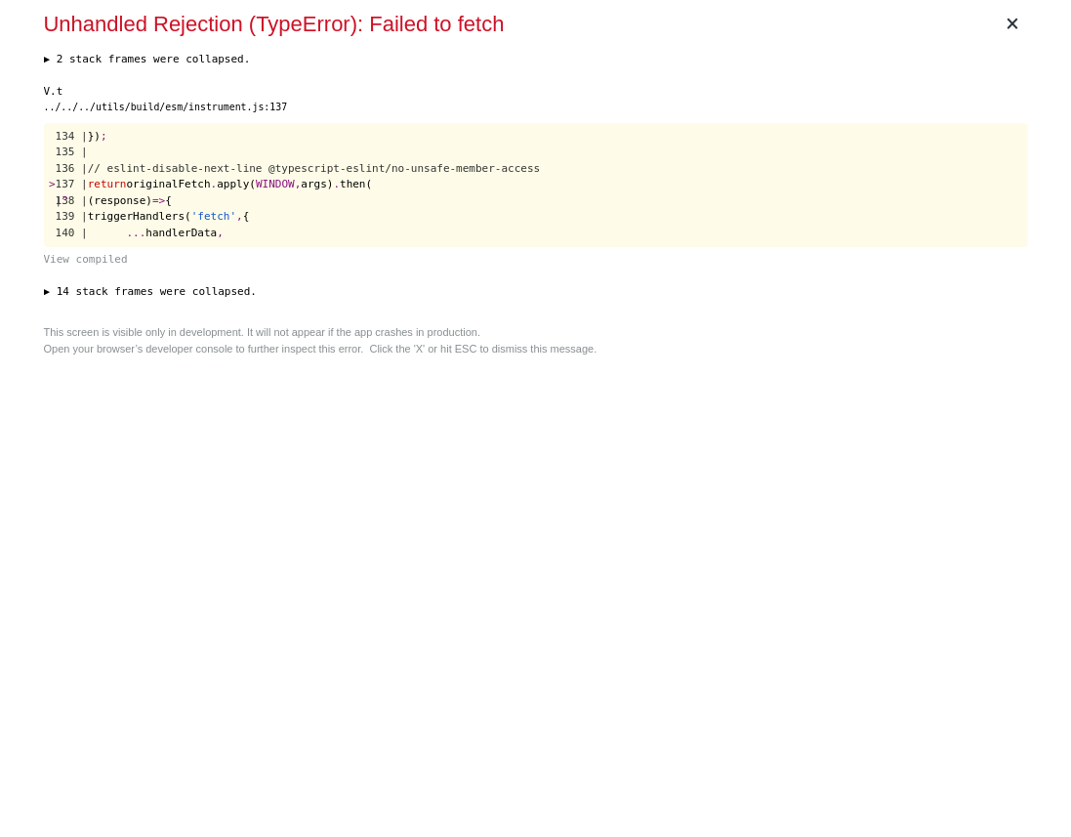
click at [254, 316] on div "× Unhandled Rejection (TypeError): Failed to fetch ▶ 2 stack frames were collap…" at bounding box center [536, 418] width 1000 height 837
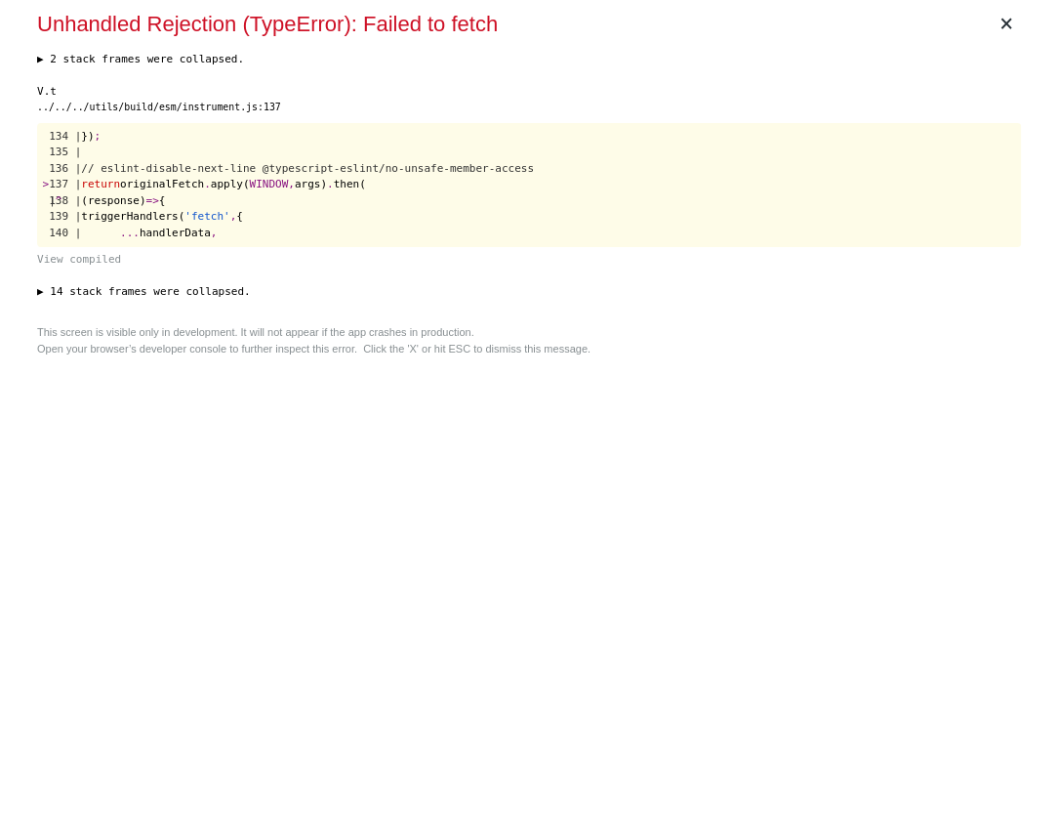
click at [556, 377] on div "× Unhandled Rejection (TypeError): Failed to fetch ▶ 2 stack frames were collap…" at bounding box center [529, 418] width 1000 height 837
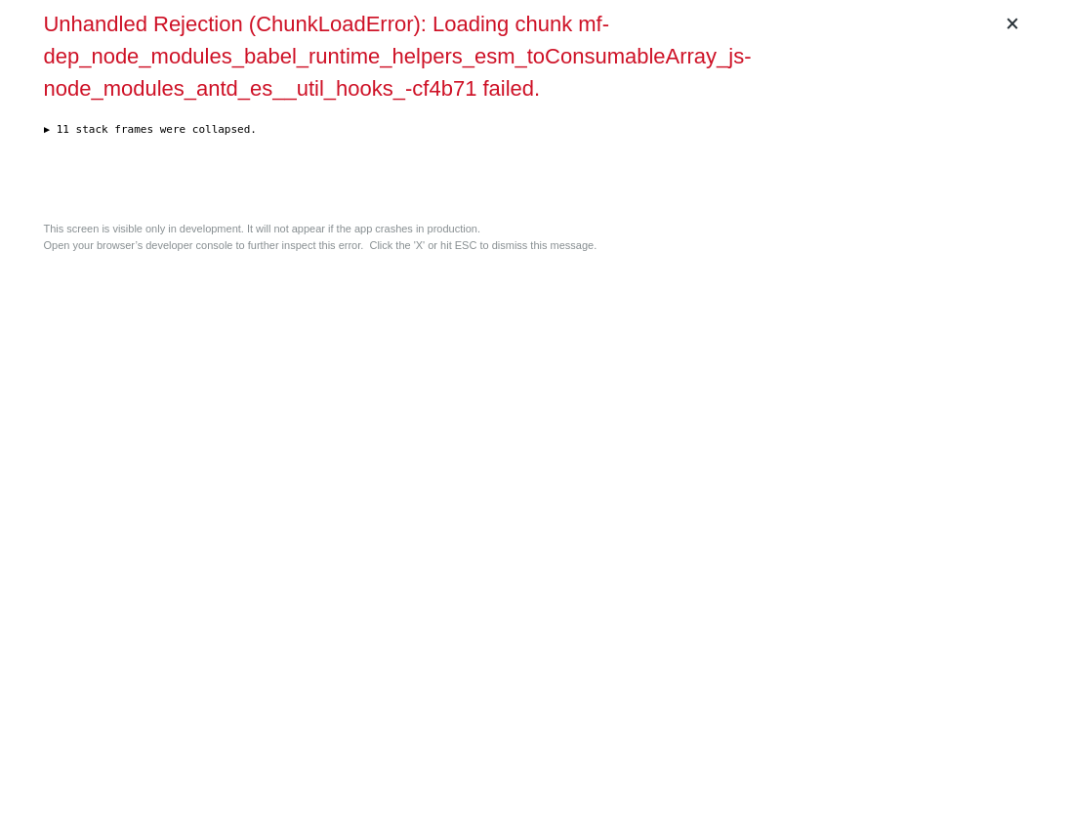
click at [708, 97] on div "Unhandled Rejection (ChunkLoadError): Loading chunk mf-dep_node_modules_babel_r…" at bounding box center [520, 59] width 953 height 102
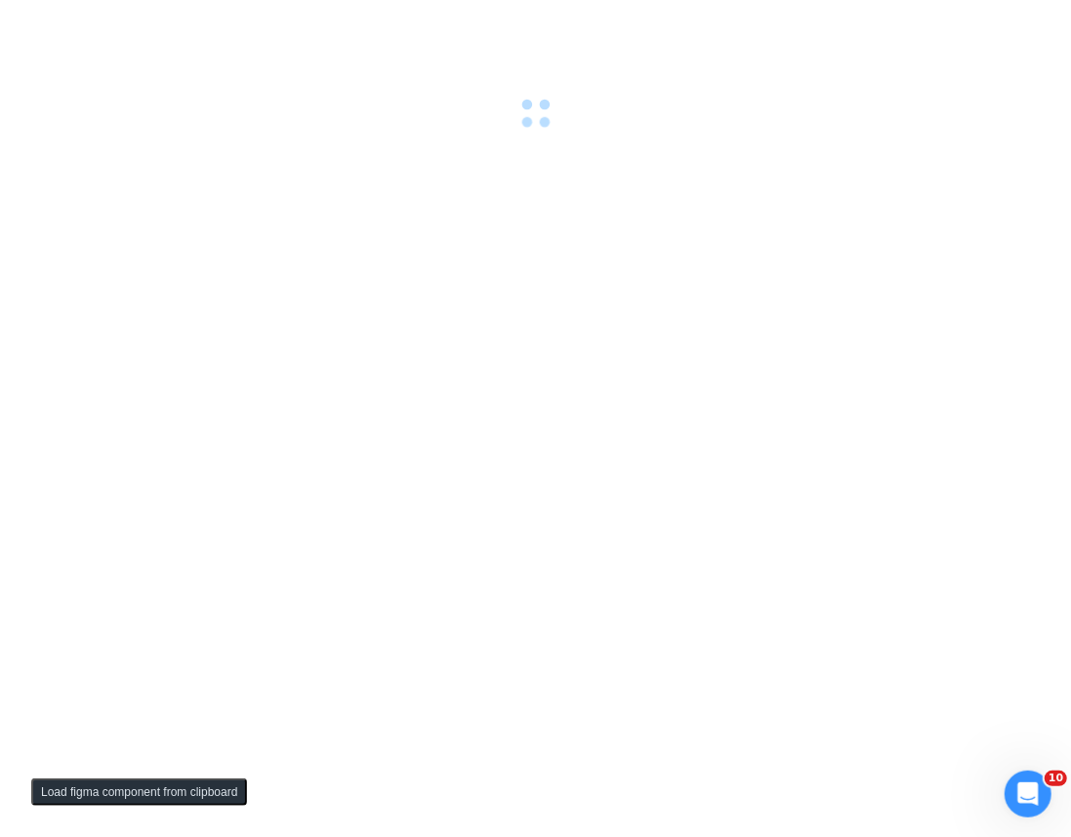
click at [574, 175] on div at bounding box center [535, 418] width 1071 height 837
